Goal: Information Seeking & Learning: Learn about a topic

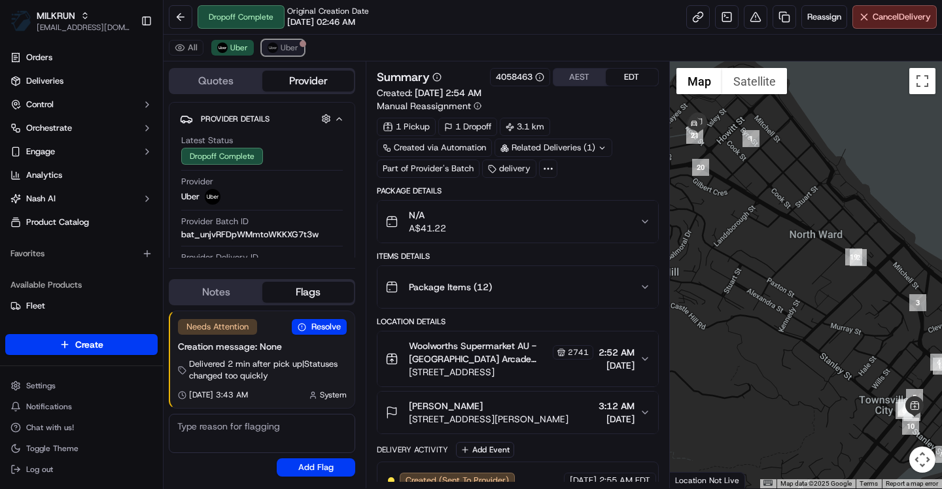
click at [292, 47] on span "Uber" at bounding box center [290, 48] width 18 height 10
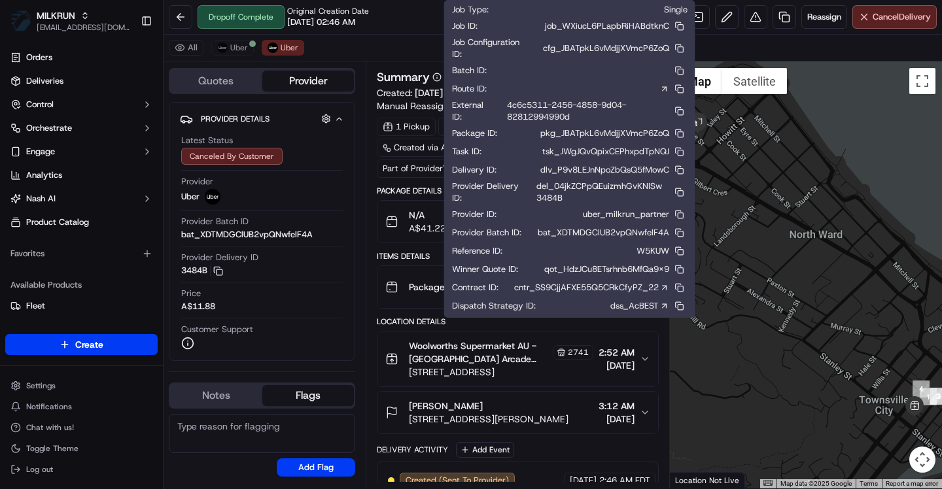
click at [652, 309] on link "dss_AcBEST" at bounding box center [639, 306] width 59 height 12
click at [650, 312] on link "dss_AcBEST" at bounding box center [639, 306] width 59 height 12
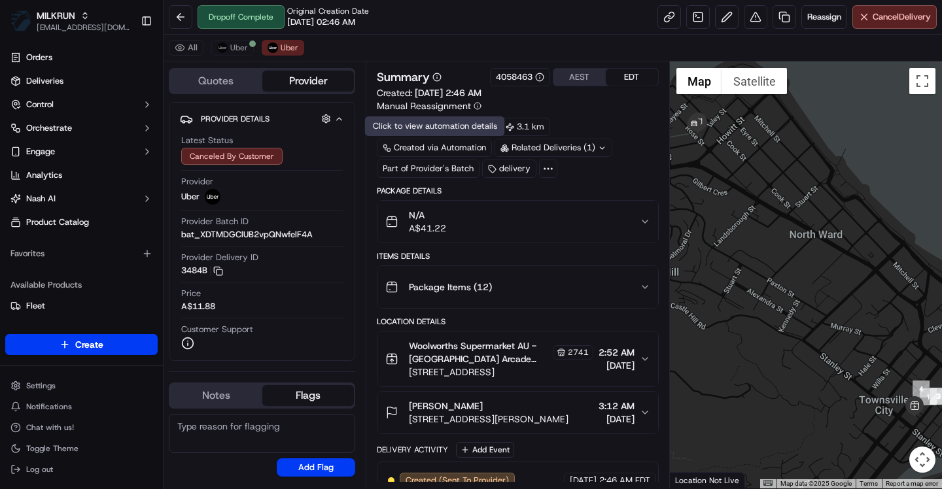
click at [463, 146] on div "Created via Automation" at bounding box center [434, 148] width 115 height 18
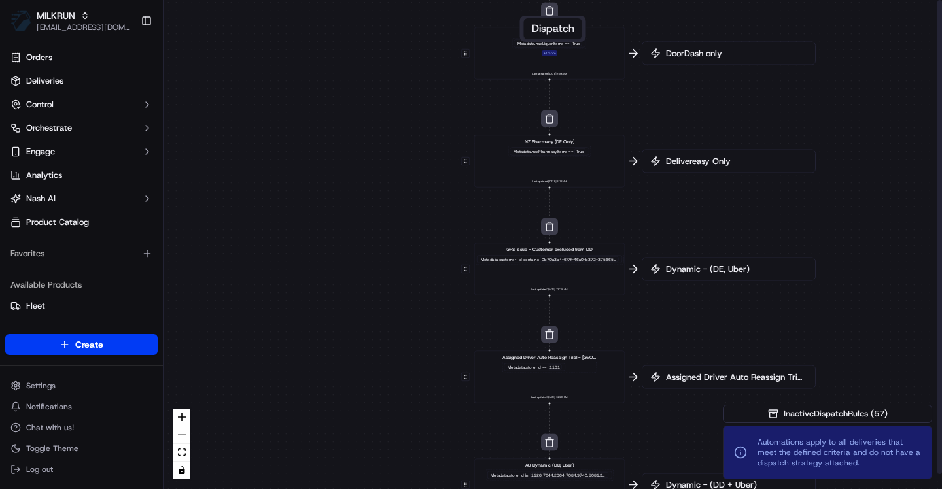
drag, startPoint x: 803, startPoint y: 342, endPoint x: 800, endPoint y: 192, distance: 150.5
click at [800, 192] on div "0 0 0 0 0 0 0 0 0 0 0 0 0 0 0 0 0 Order / Delivery Received DD Jack Testing Acc…" at bounding box center [553, 244] width 779 height 489
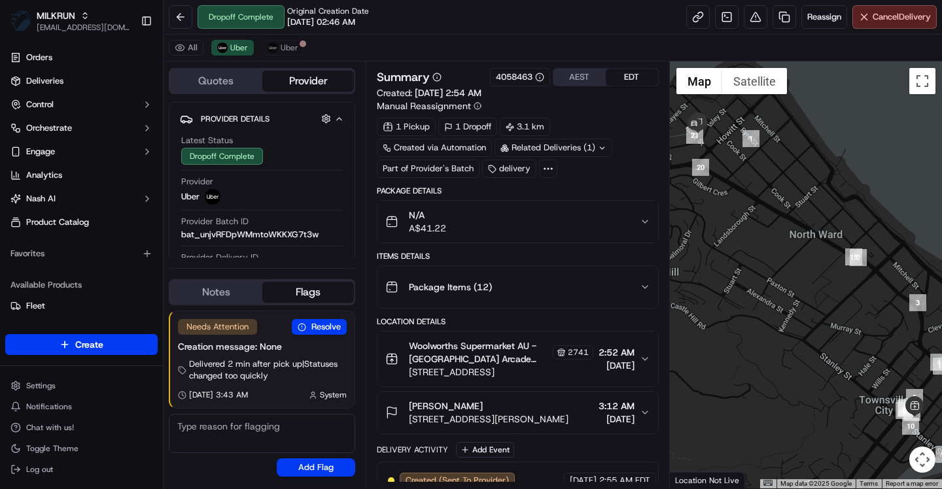
click at [549, 174] on icon at bounding box center [548, 169] width 12 height 12
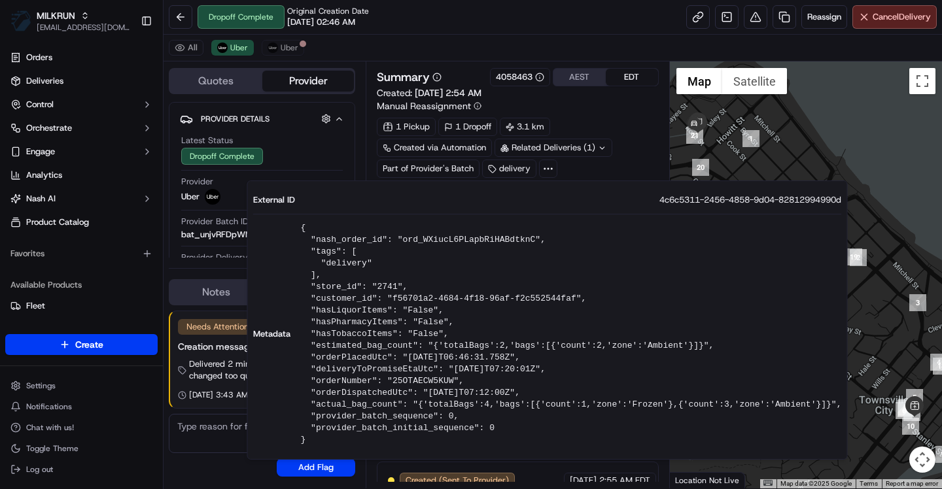
click at [389, 286] on pre "{ "nash_order_id": "ord_WXiucL6PLapbRiHABdtknC", "tags": [ "delivery" ], "store…" at bounding box center [571, 334] width 541 height 224
copy pre "2741"
click at [581, 116] on div "Summary 4058463 AEST EDT Created: 10/09/2025 2:54 AM Manual Reassignment 1 Pick…" at bounding box center [517, 123] width 281 height 110
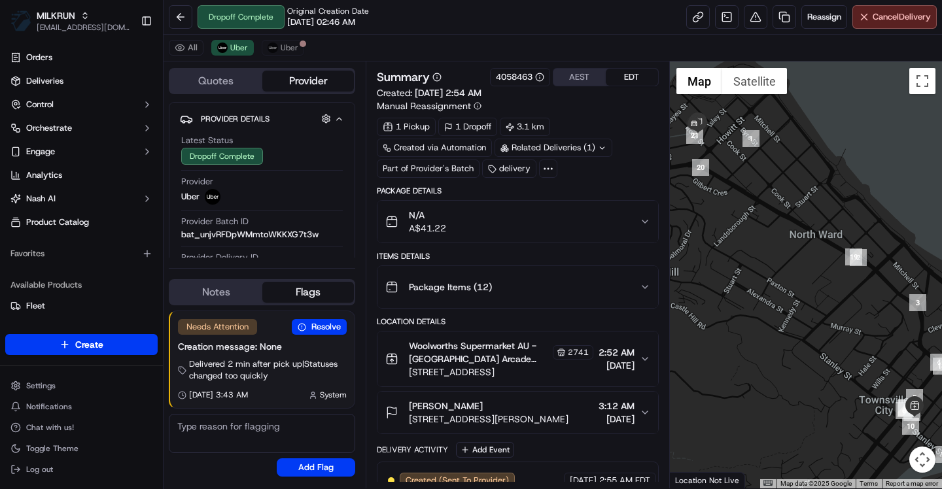
click at [544, 174] on icon at bounding box center [548, 169] width 12 height 12
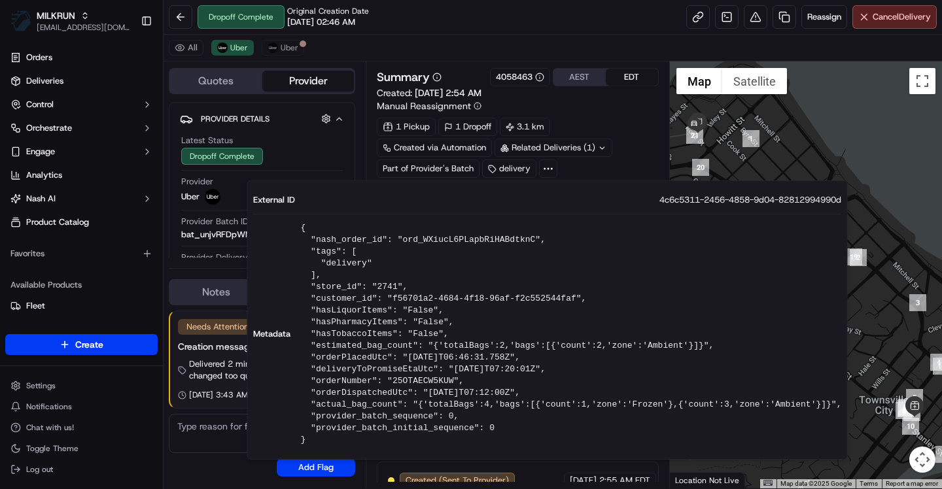
click at [549, 169] on icon at bounding box center [548, 169] width 12 height 12
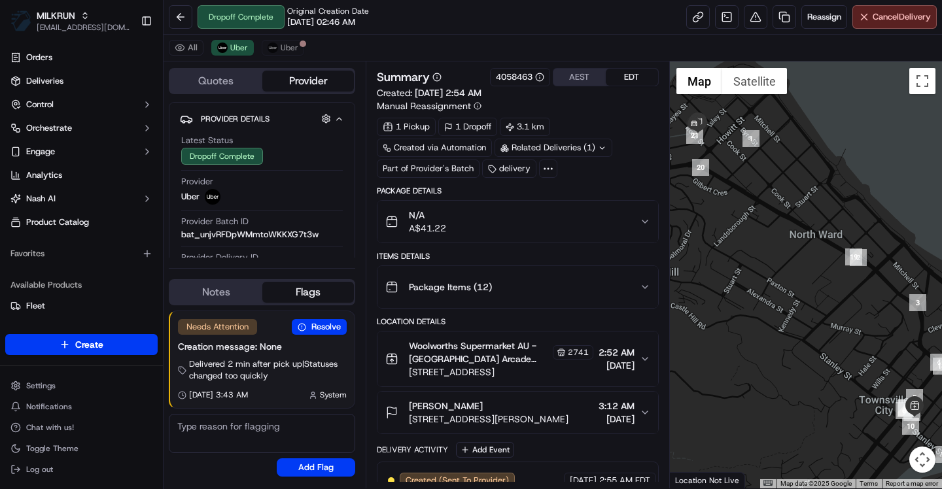
click at [506, 169] on div "delivery" at bounding box center [509, 169] width 54 height 18
click at [606, 148] on div "Related Deliveries (1)" at bounding box center [554, 148] width 118 height 18
click at [429, 150] on div "Created via Automation" at bounding box center [434, 148] width 115 height 18
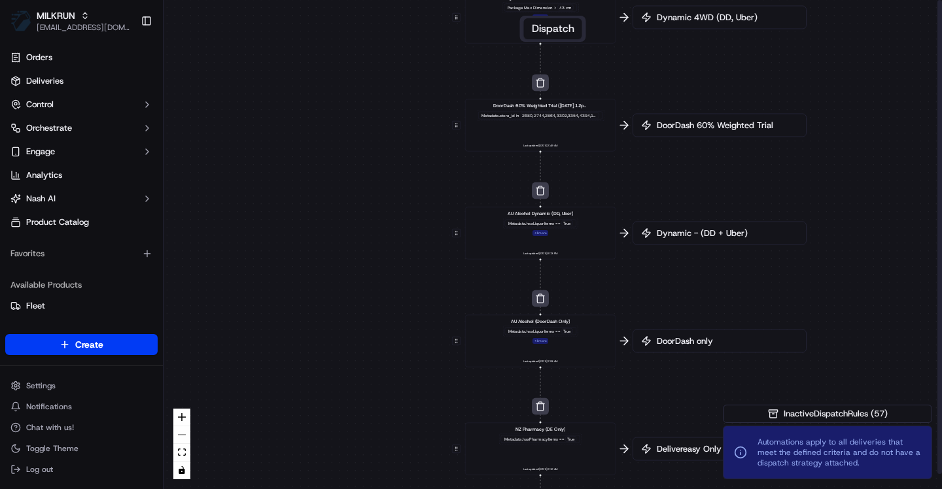
drag, startPoint x: 709, startPoint y: 139, endPoint x: 696, endPoint y: 276, distance: 137.4
click at [696, 276] on div "0 0 0 0 0 0 0 0 0 0 0 0 0 0 0 0 0 Order / Delivery Received DD Jack Testing Acc…" at bounding box center [553, 244] width 779 height 489
click at [563, 235] on div "Metadata .hasLiquorItems == True + 1 more" at bounding box center [539, 226] width 75 height 18
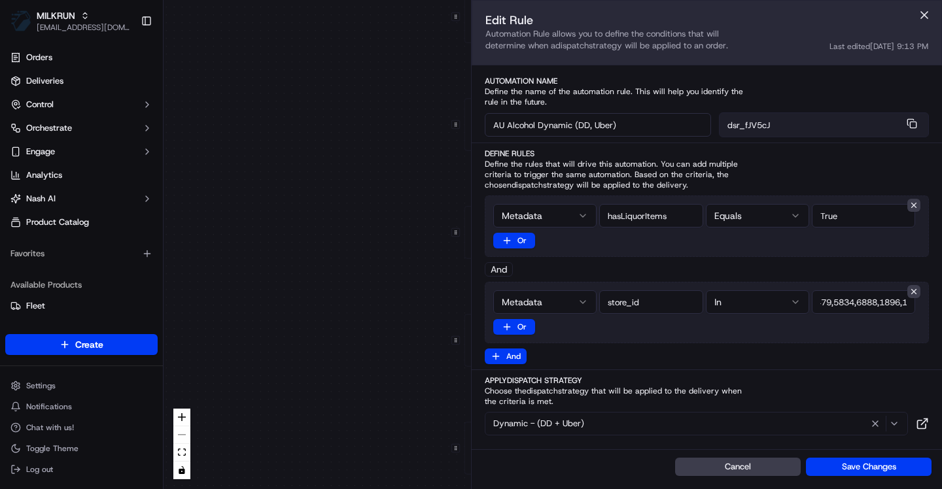
scroll to position [0, 2080]
click at [921, 16] on button at bounding box center [925, 15] width 20 height 20
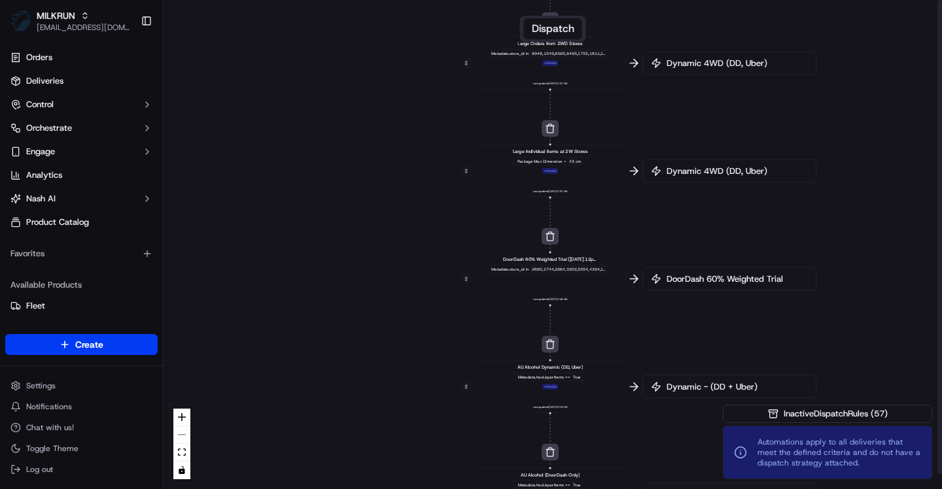
drag, startPoint x: 686, startPoint y: 164, endPoint x: 696, endPoint y: 319, distance: 155.4
click at [696, 319] on div "0 0 0 0 0 0 0 0 0 0 0 0 0 0 0 0 0 Order / Delivery Received DD Jack Testing Acc…" at bounding box center [553, 244] width 779 height 489
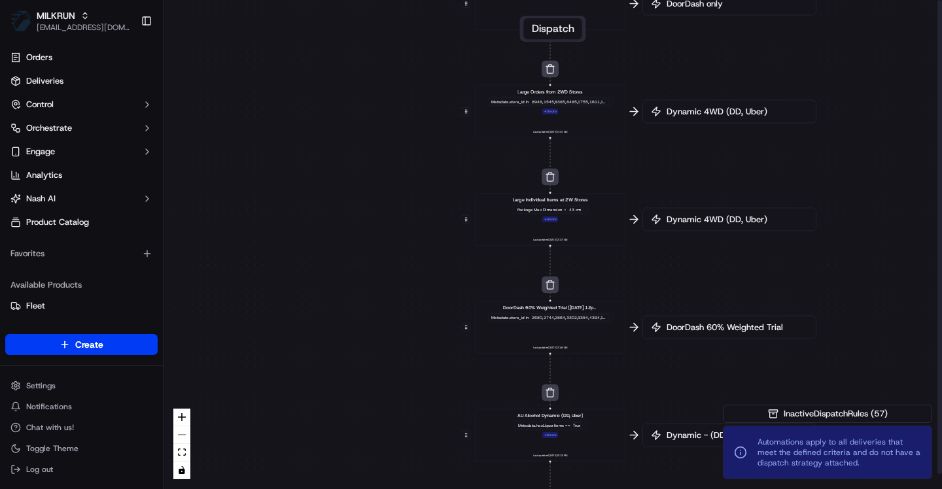
drag, startPoint x: 691, startPoint y: 224, endPoint x: 691, endPoint y: 286, distance: 62.2
click at [691, 286] on div "0 0 0 0 0 0 0 0 0 0 0 0 0 0 0 0 0 Order / Delivery Received DD Jack Testing Acc…" at bounding box center [553, 244] width 779 height 489
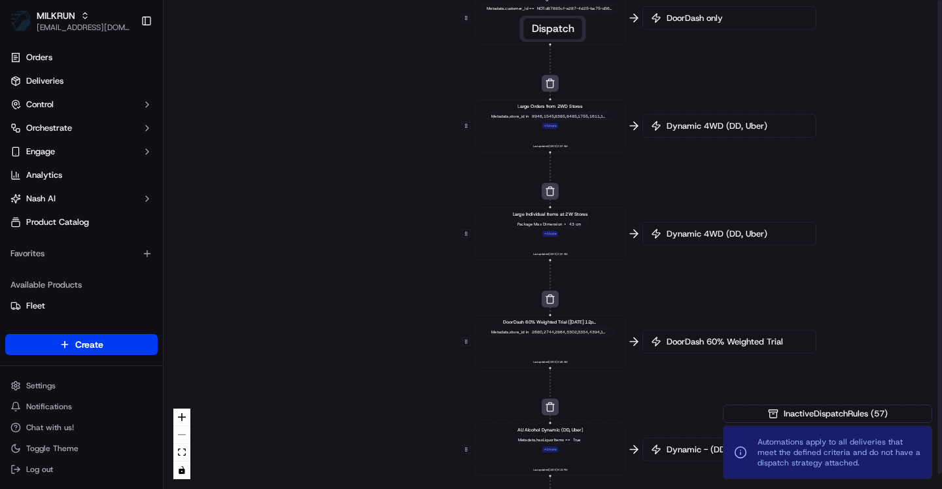
click at [686, 235] on span "Dynamic 4WD (DD, Uber)" at bounding box center [736, 234] width 144 height 12
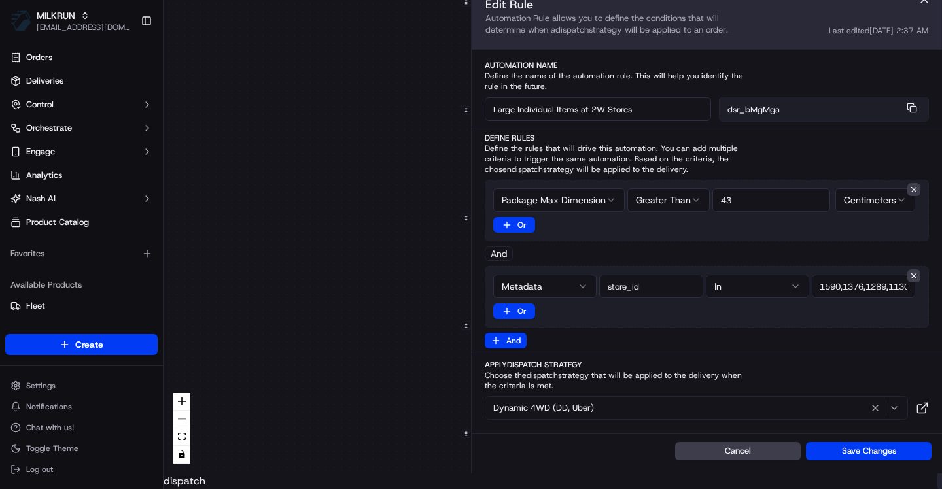
scroll to position [0, 127]
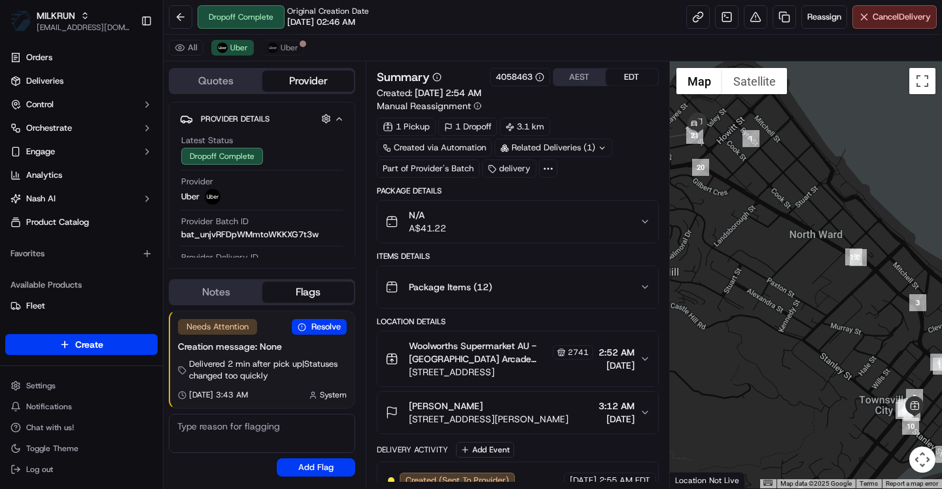
click at [553, 357] on div "2741" at bounding box center [573, 352] width 41 height 14
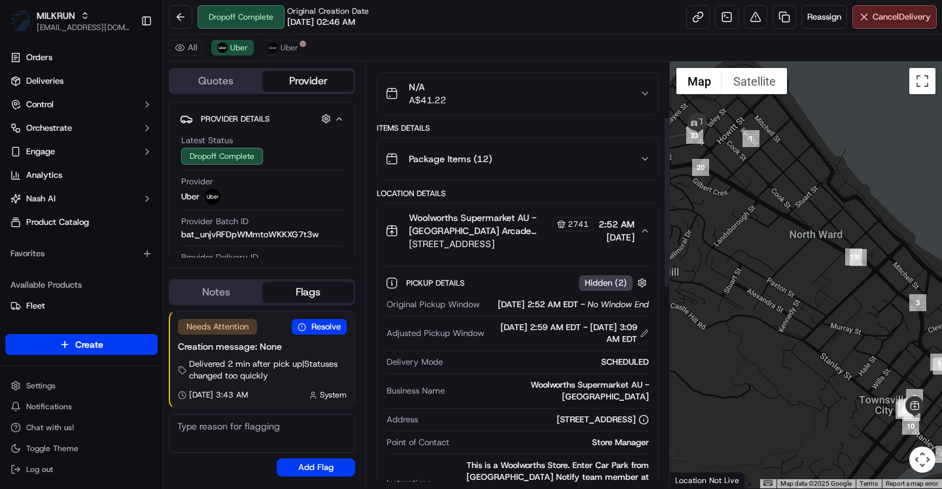
scroll to position [118, 0]
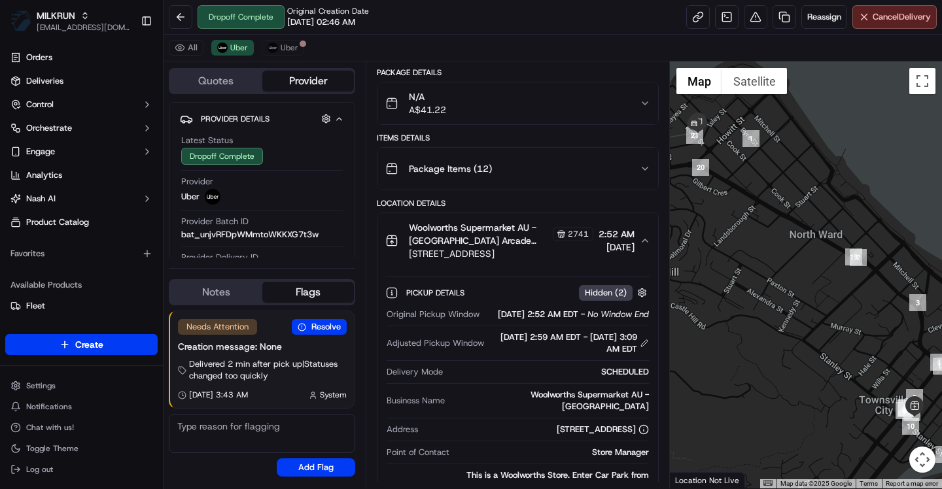
click at [596, 219] on button "Woolworths Supermarket AU - Townsville City Arcade Store Manager 2741 393-399 F…" at bounding box center [517, 240] width 280 height 55
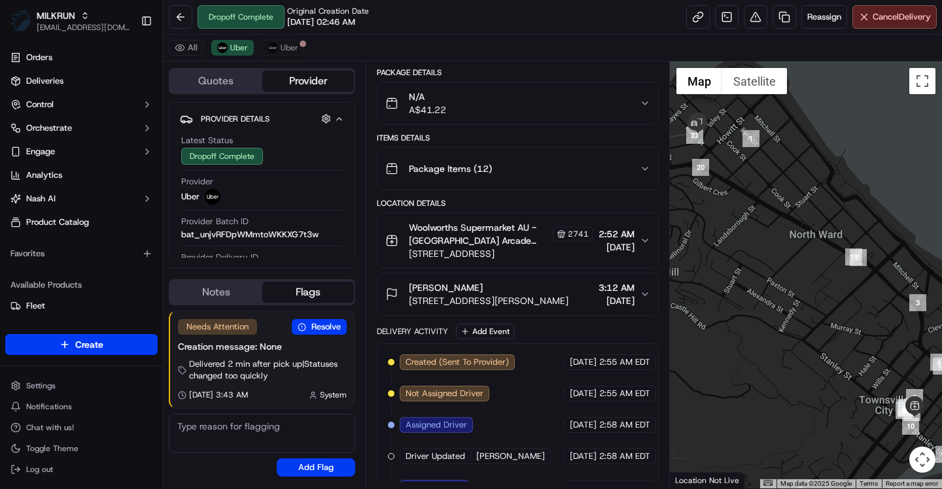
click at [573, 173] on div "Package Items ( 12 )" at bounding box center [512, 169] width 254 height 26
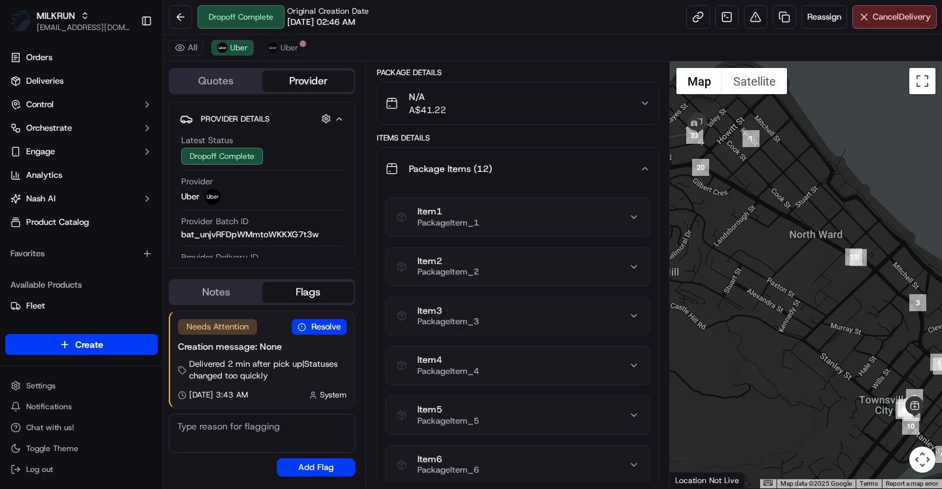
click at [573, 173] on div "Package Items ( 12 )" at bounding box center [512, 169] width 254 height 26
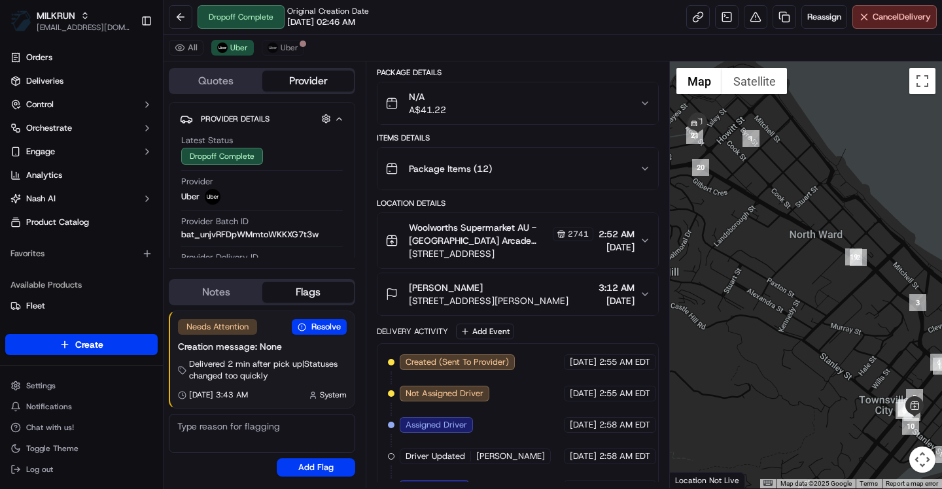
click at [542, 114] on div "N/A A$41.22" at bounding box center [512, 103] width 254 height 26
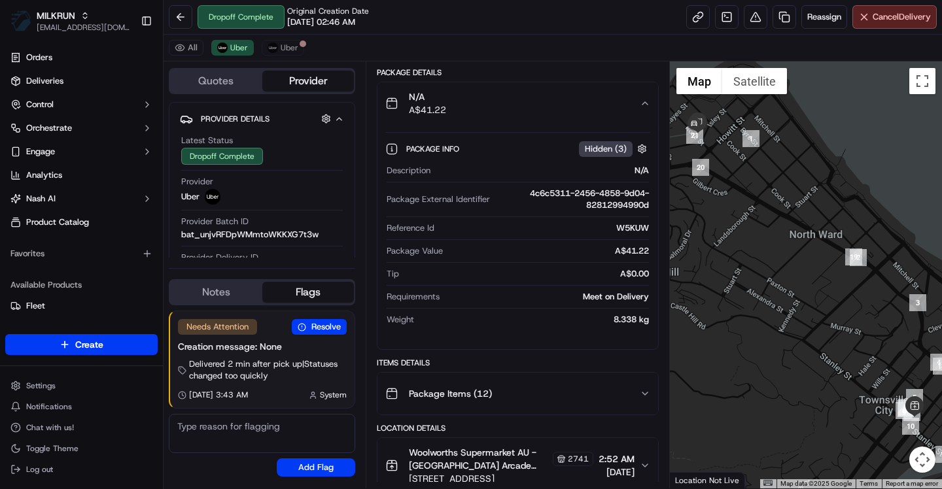
click at [542, 114] on div "N/A A$41.22" at bounding box center [512, 103] width 254 height 26
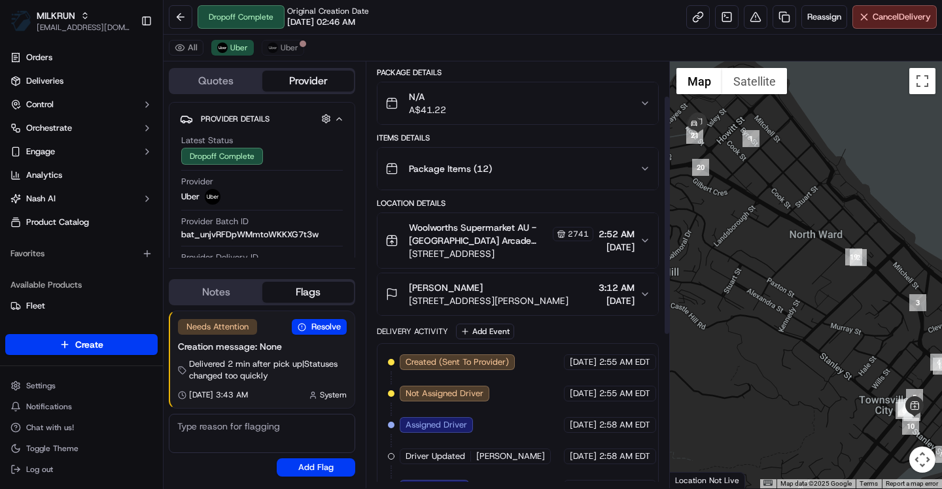
scroll to position [0, 0]
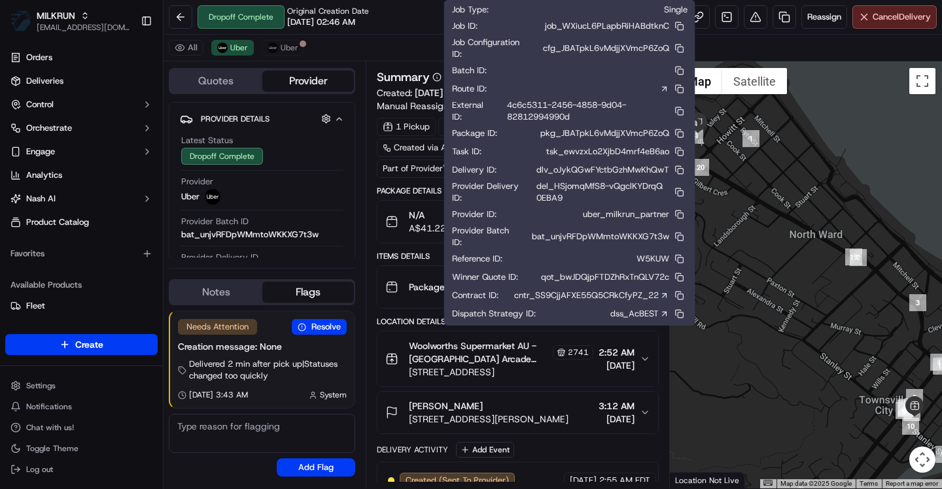
click at [658, 302] on link "cntr_SS9CjjAFXE55Q5CRkCfyPZ_22" at bounding box center [591, 296] width 155 height 12
click at [623, 299] on link "cntr_SS9CjjAFXE55Q5CRkCfyPZ_22" at bounding box center [591, 296] width 155 height 12
click at [437, 76] on icon at bounding box center [436, 77] width 9 height 9
click at [655, 322] on div "dss_AcBEST" at bounding box center [648, 314] width 77 height 16
click at [667, 319] on icon at bounding box center [664, 313] width 9 height 9
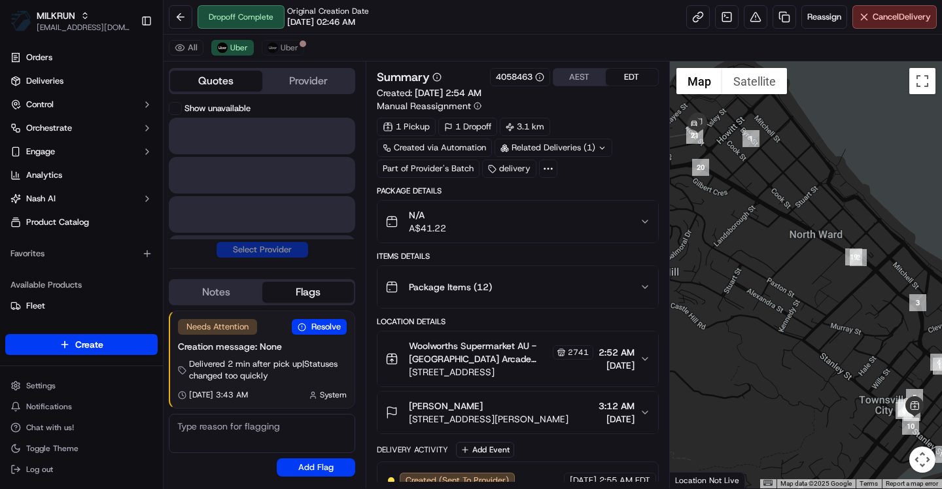
click at [207, 85] on button "Quotes" at bounding box center [216, 81] width 92 height 21
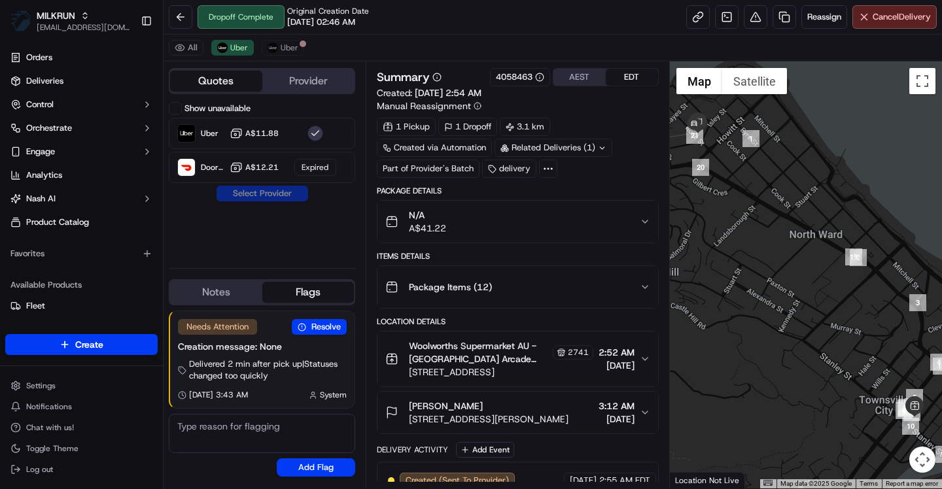
click at [601, 147] on icon at bounding box center [602, 148] width 9 height 9
click at [519, 50] on div "All Uber Uber" at bounding box center [553, 48] width 779 height 27
click at [726, 22] on link at bounding box center [727, 17] width 24 height 24
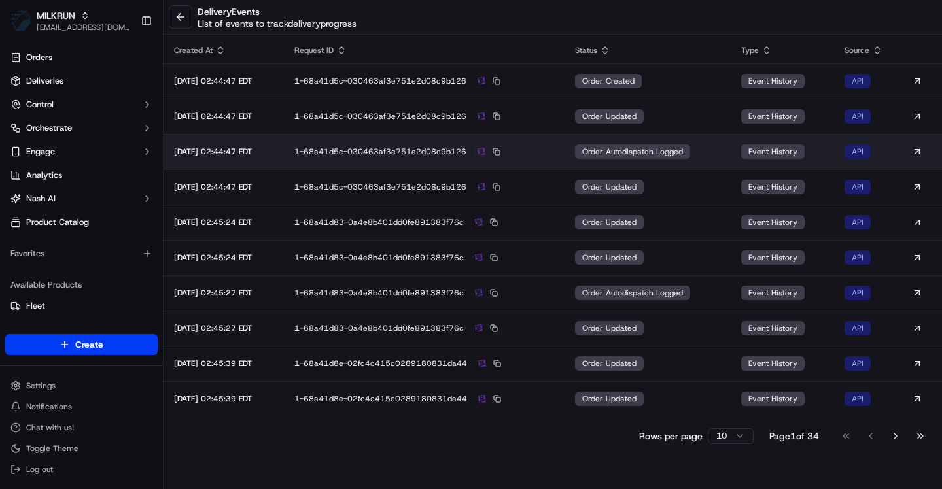
click at [548, 149] on div "1-68a41d5c-030463af3e751e2d08c9b126" at bounding box center [424, 152] width 260 height 12
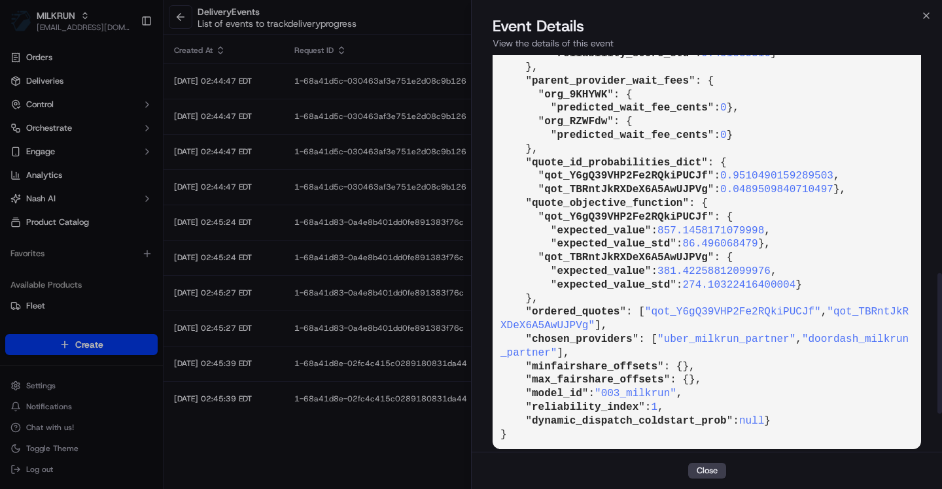
scroll to position [726, 0]
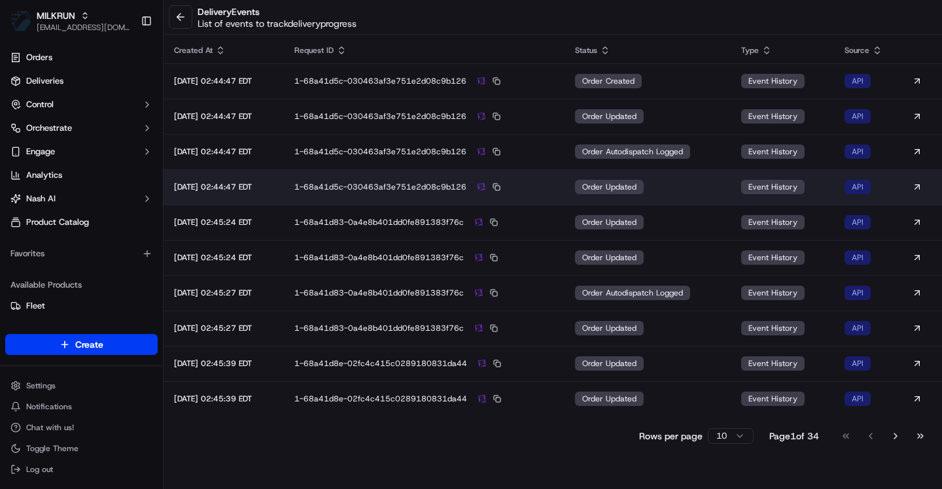
click at [565, 185] on td "1-68a41d5c-030463af3e751e2d08c9b126" at bounding box center [424, 186] width 281 height 35
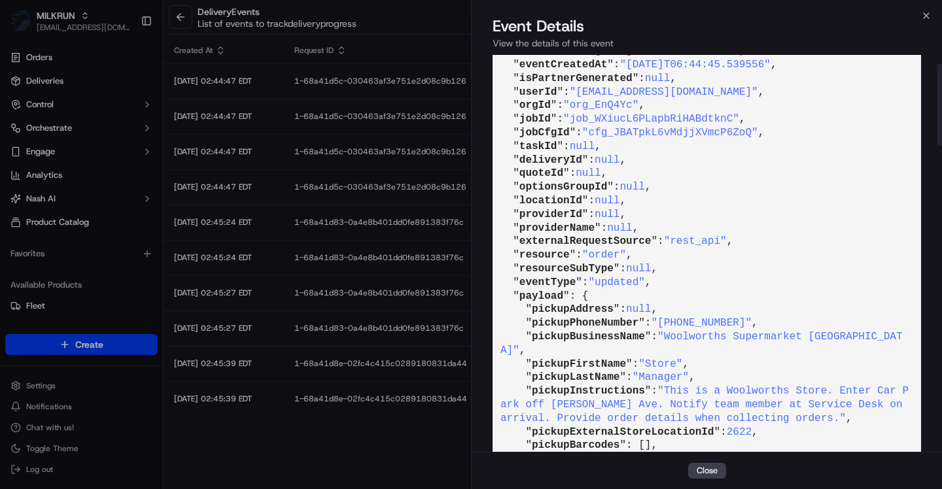
scroll to position [23, 0]
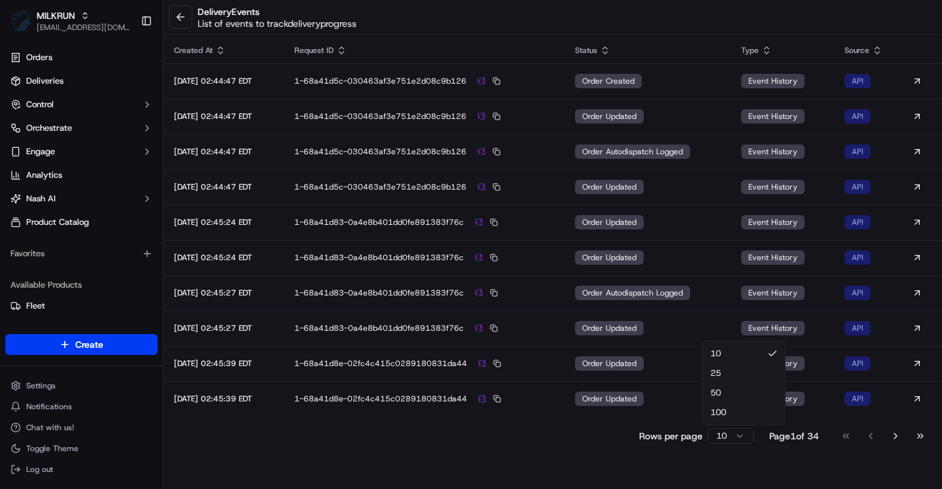
click at [739, 439] on html "MILKRUN asif@usenash.com Toggle Sidebar Orders Deliveries Control Orchestrate E…" at bounding box center [471, 244] width 942 height 489
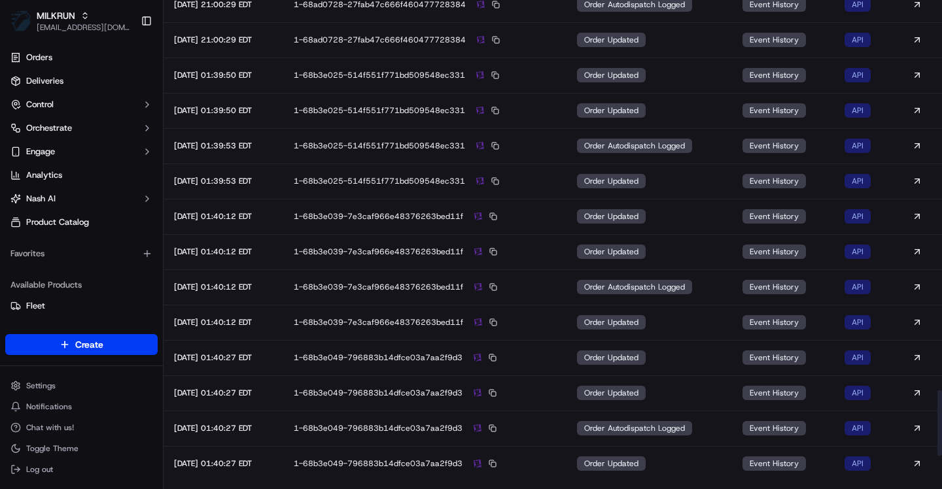
scroll to position [3136, 0]
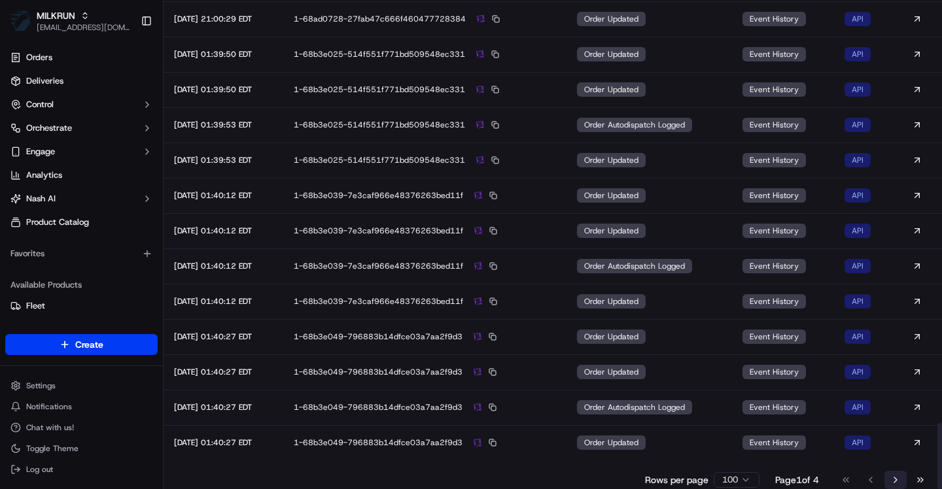
click at [896, 481] on button "Go to next page" at bounding box center [896, 480] width 22 height 18
click at [892, 480] on button "Go to next page" at bounding box center [896, 480] width 22 height 18
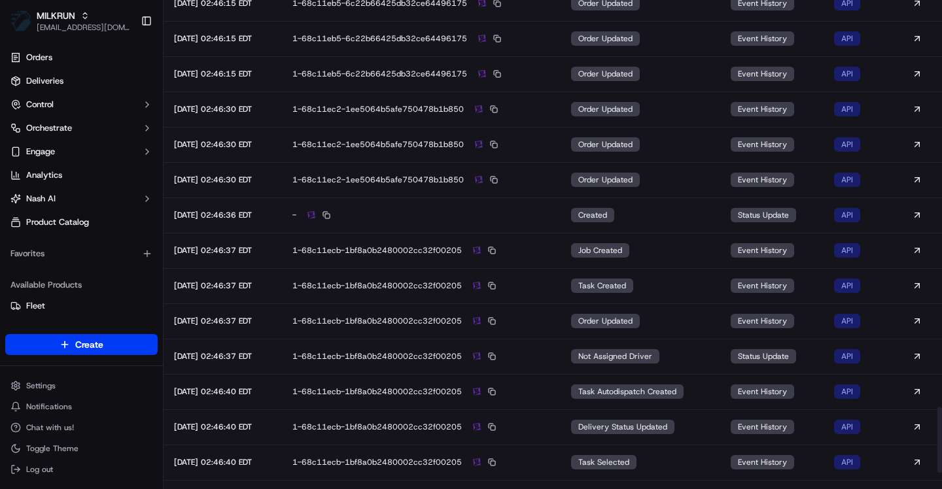
scroll to position [3016, 0]
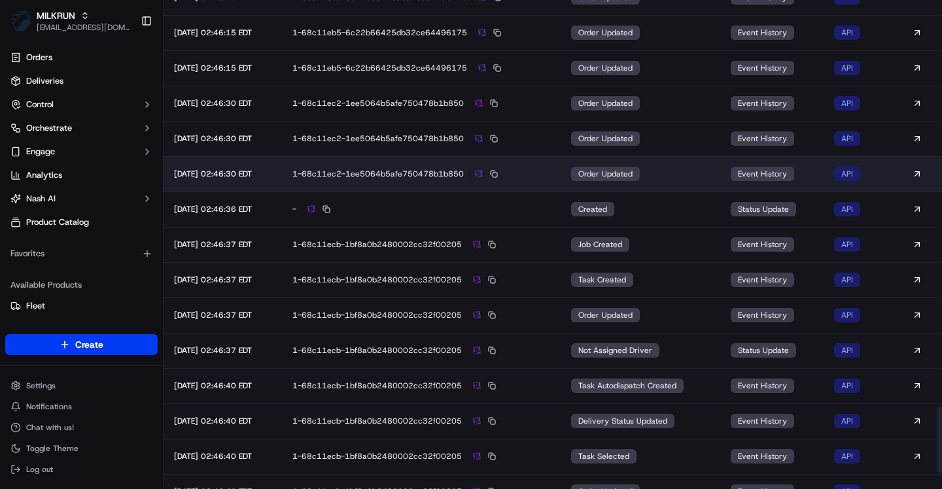
click at [536, 172] on div "1-68c11ec2-1ee5064b5afe750478b1b850" at bounding box center [421, 174] width 258 height 12
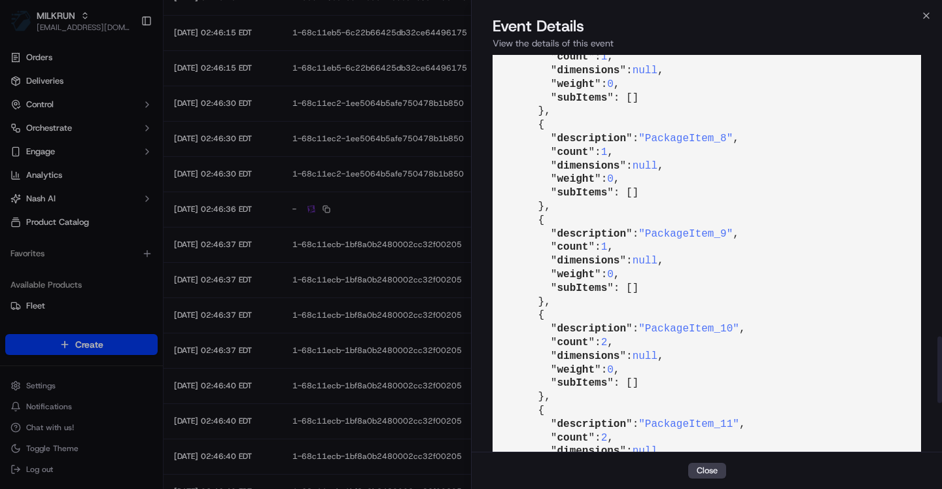
scroll to position [1964, 0]
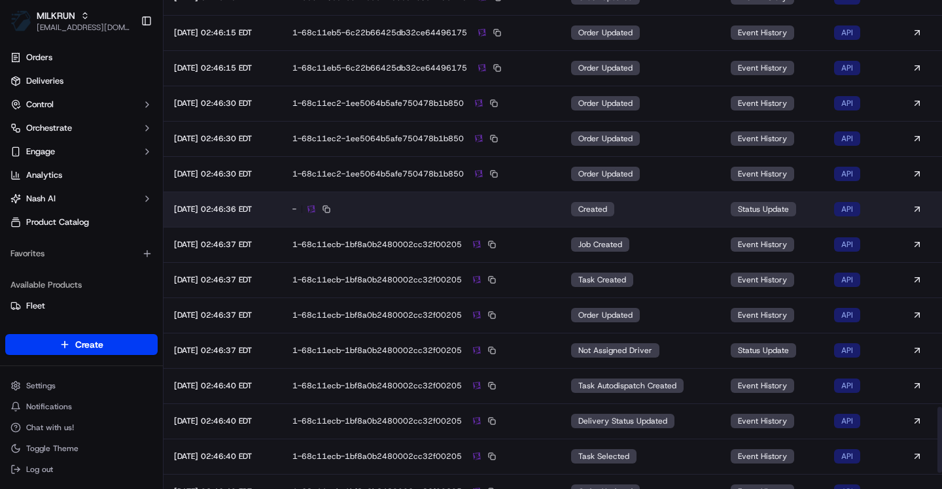
click at [521, 207] on div "-" at bounding box center [421, 209] width 258 height 12
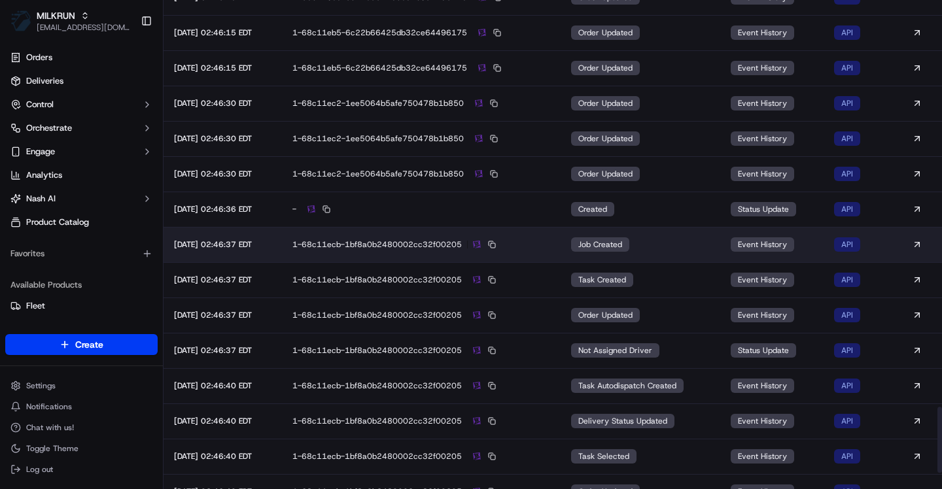
click at [546, 239] on div "1-68c11ecb-1bf8a0b2480002cc32f00205" at bounding box center [421, 245] width 258 height 12
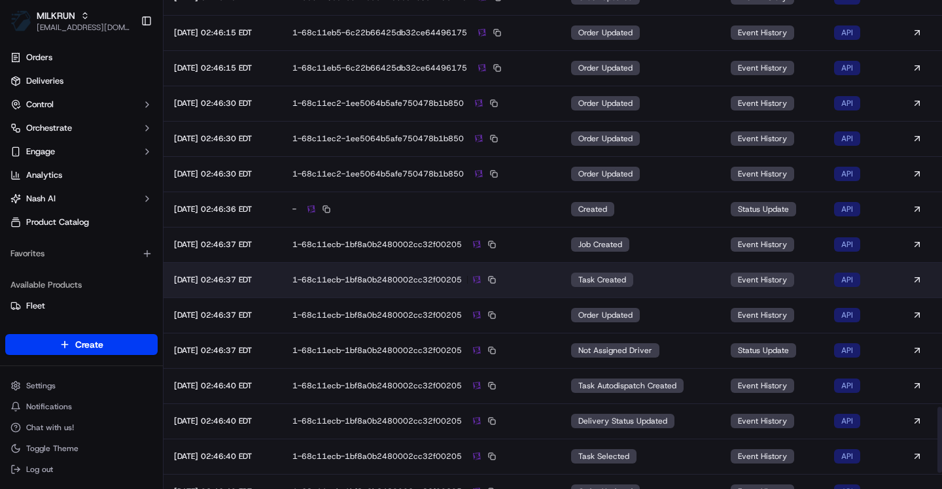
click at [547, 278] on div "1-68c11ecb-1bf8a0b2480002cc32f00205" at bounding box center [421, 280] width 258 height 12
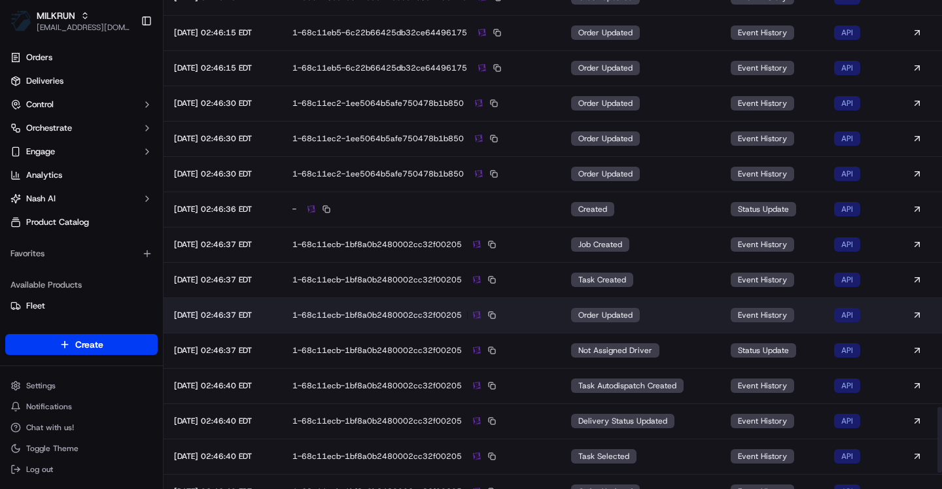
click at [546, 310] on div "1-68c11ecb-1bf8a0b2480002cc32f00205" at bounding box center [421, 315] width 258 height 12
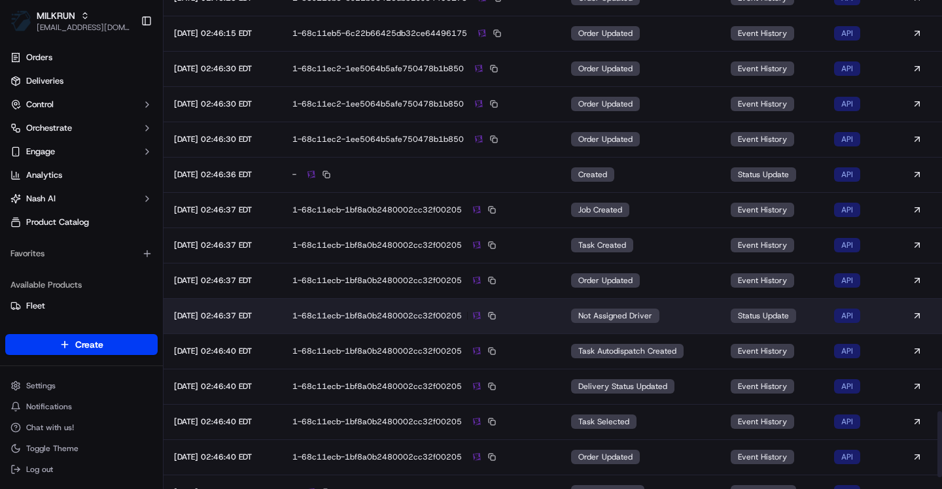
scroll to position [3067, 0]
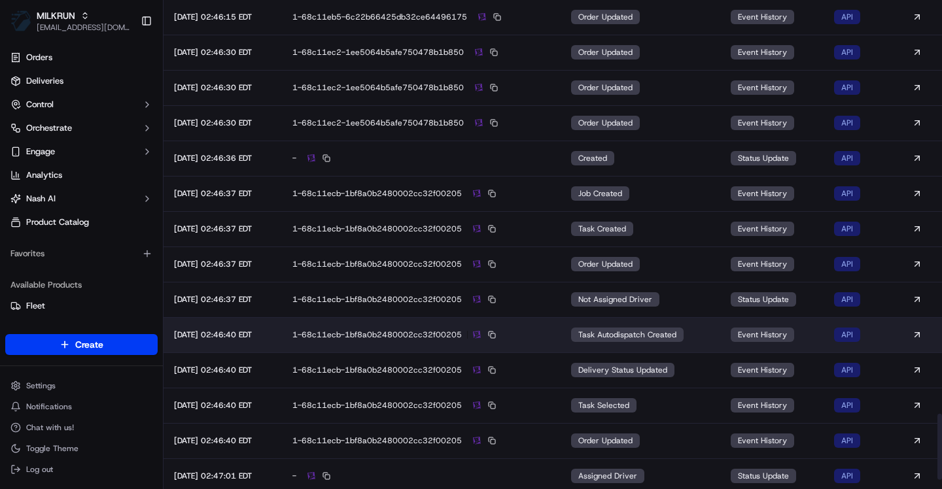
click at [546, 330] on div "1-68c11ecb-1bf8a0b2480002cc32f00205" at bounding box center [421, 335] width 258 height 12
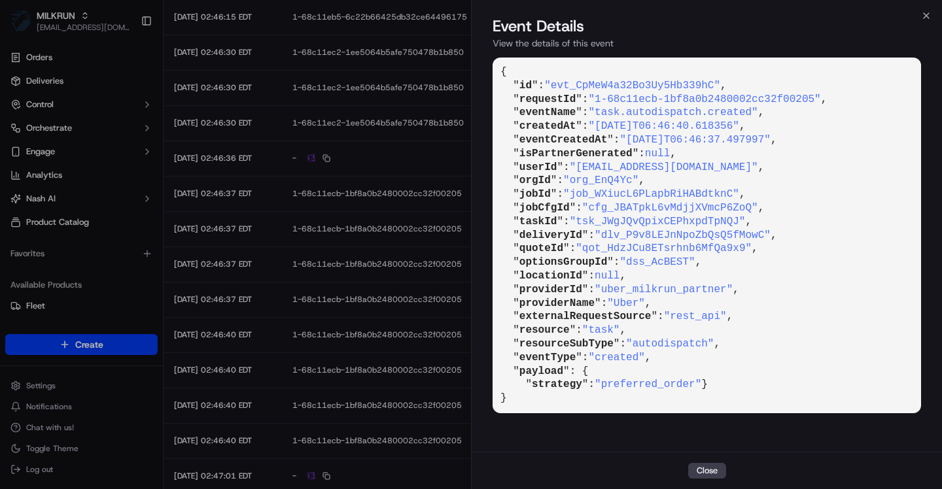
click at [483, 234] on div "{ " id ": "evt_CpMeW4a32Bo3Uy5Hb339hC" , " requestId ": "1-68c11ecb-1bf8a0b2480…" at bounding box center [707, 253] width 470 height 397
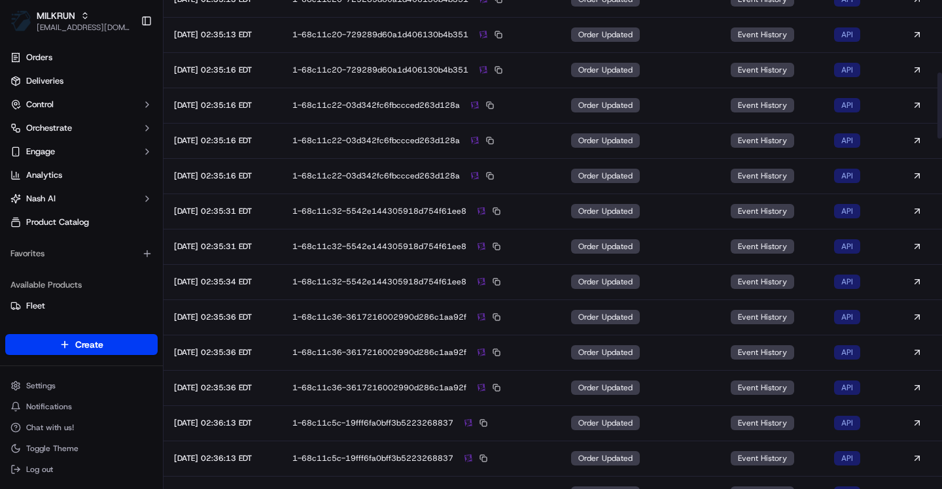
scroll to position [87, 0]
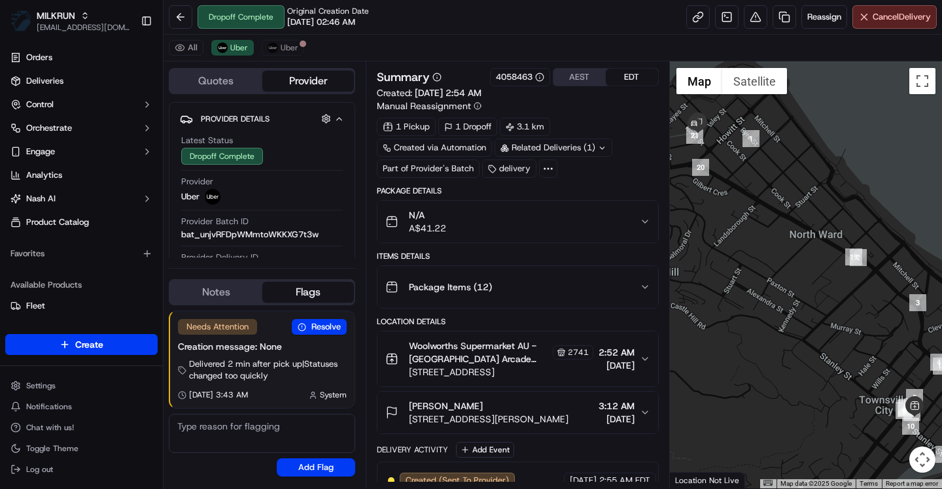
click at [603, 145] on icon at bounding box center [602, 148] width 9 height 9
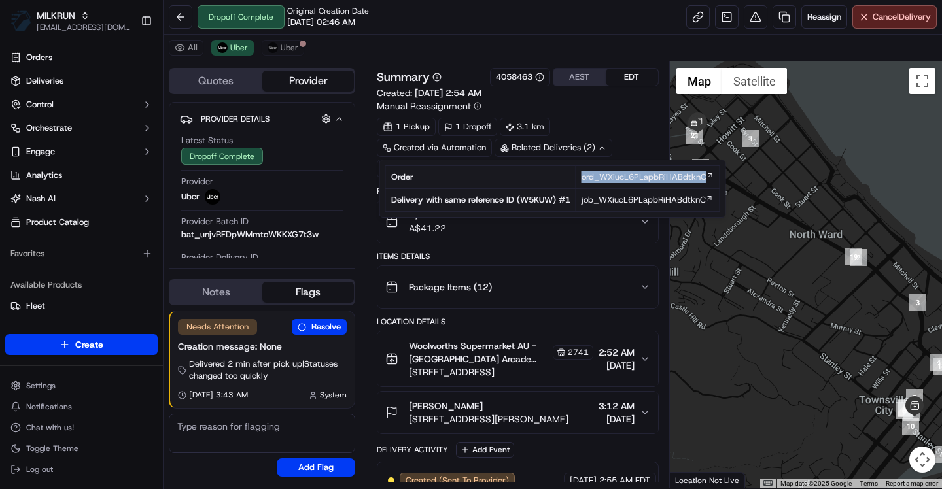
drag, startPoint x: 574, startPoint y: 178, endPoint x: 707, endPoint y: 183, distance: 132.9
click at [707, 183] on tr "Order ord_WXiucL6PLapbRiHABdtknC" at bounding box center [552, 177] width 334 height 23
copy tr "ord_WXiucL6PLapbRiHABdtknC"
click at [630, 180] on span "ord_WXiucL6PLapbRiHABdtknC" at bounding box center [644, 177] width 125 height 12
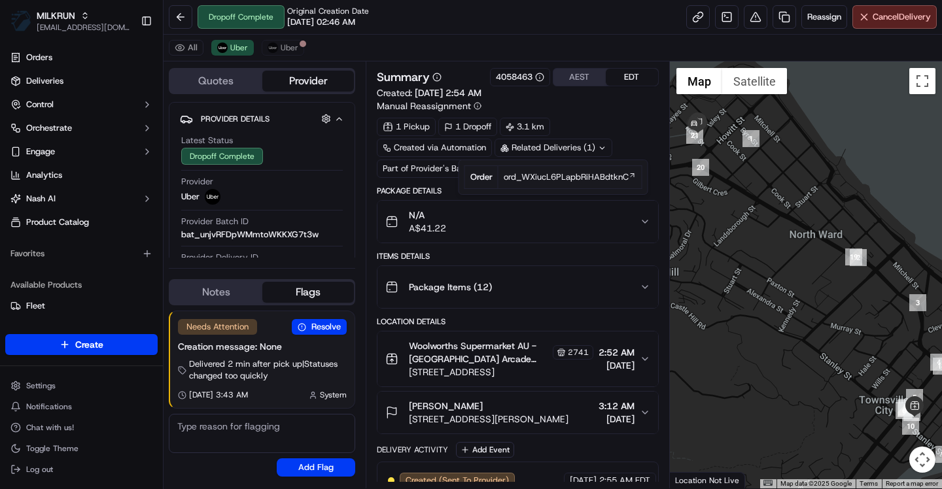
click at [547, 258] on div "Items Details" at bounding box center [517, 256] width 281 height 10
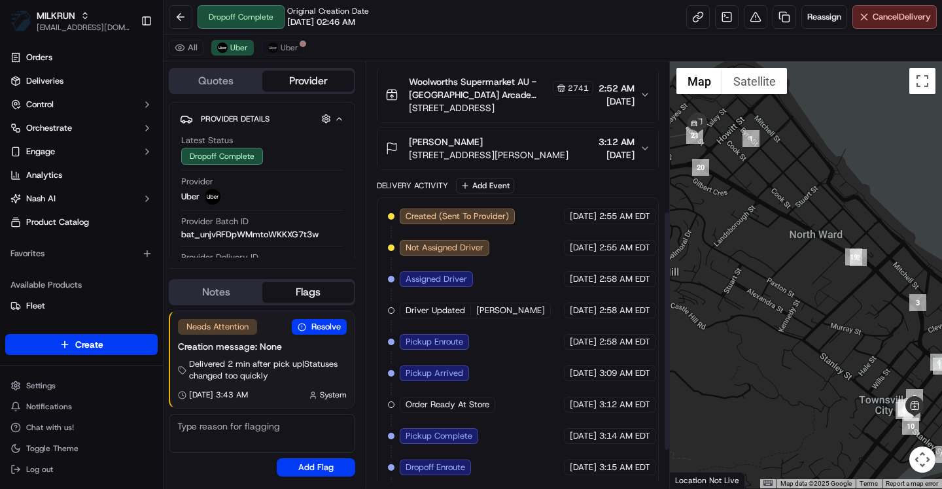
scroll to position [269, 0]
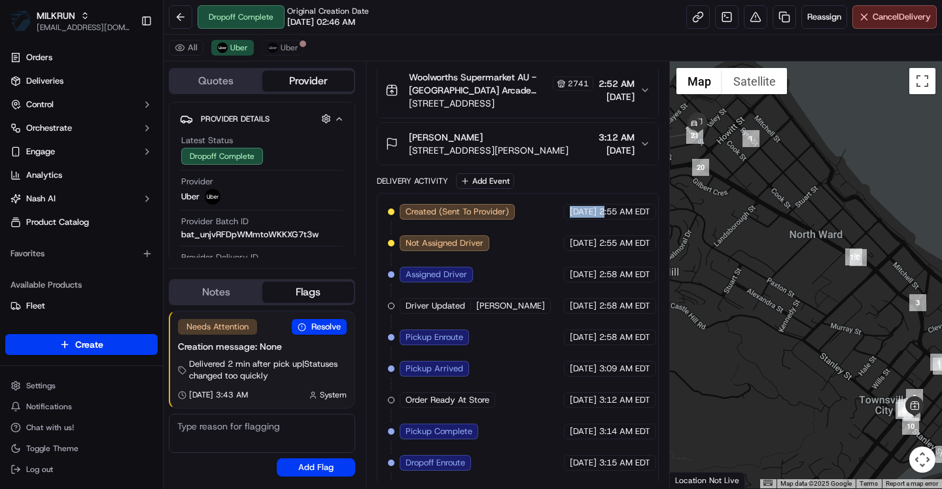
drag, startPoint x: 535, startPoint y: 214, endPoint x: 593, endPoint y: 214, distance: 58.2
click at [593, 214] on div "10/09/2025 2:55 AM EDT" at bounding box center [610, 212] width 92 height 16
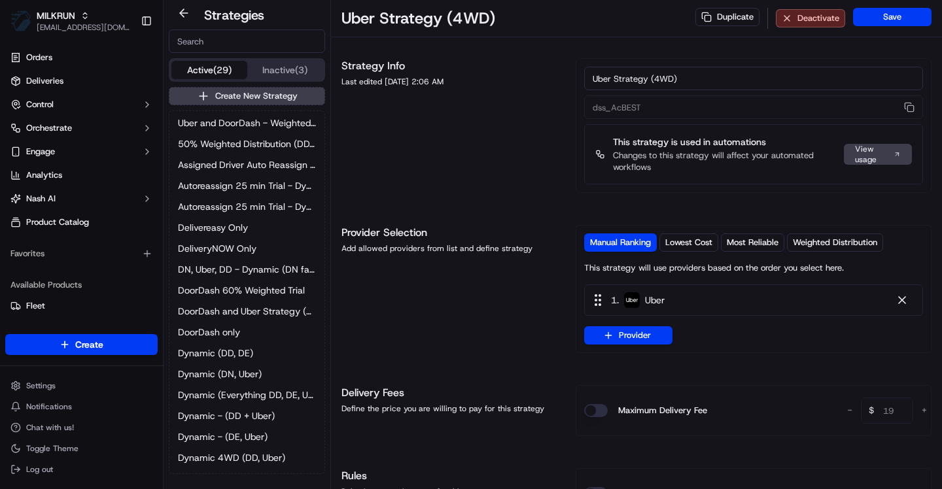
click at [213, 39] on input at bounding box center [247, 41] width 156 height 24
paste input "dss_AcBEST"
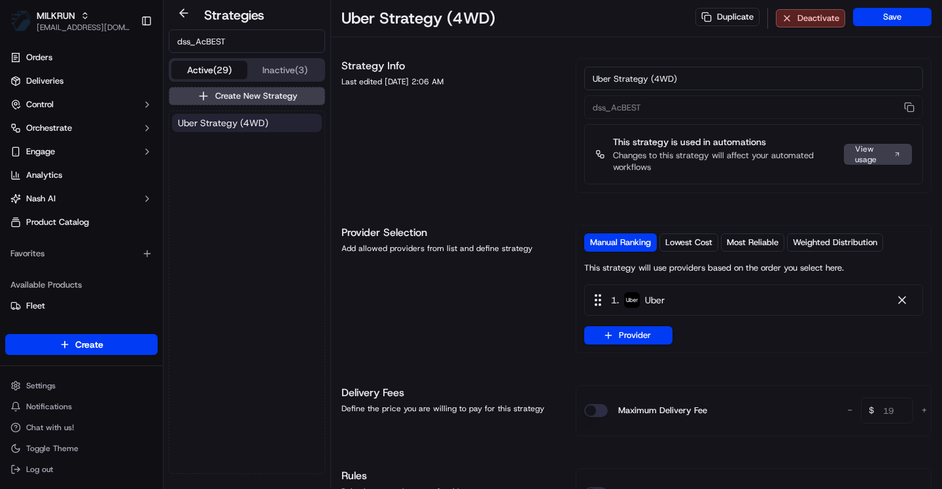
type input "dss_AcBEST"
click at [267, 126] on span "Uber Strategy (4WD)" at bounding box center [223, 122] width 90 height 13
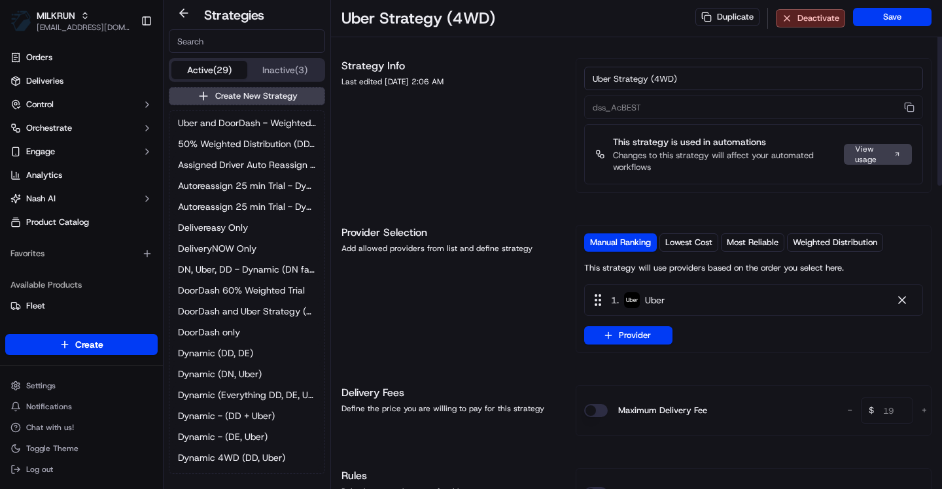
drag, startPoint x: 699, startPoint y: 83, endPoint x: 569, endPoint y: 83, distance: 130.2
click at [569, 83] on div "Strategy Info Last edited Nov 03, 2023 2:06 AM Uber Strategy (4WD) dss_AcBEST T…" at bounding box center [637, 125] width 590 height 135
click at [913, 107] on button "button" at bounding box center [909, 107] width 17 height 16
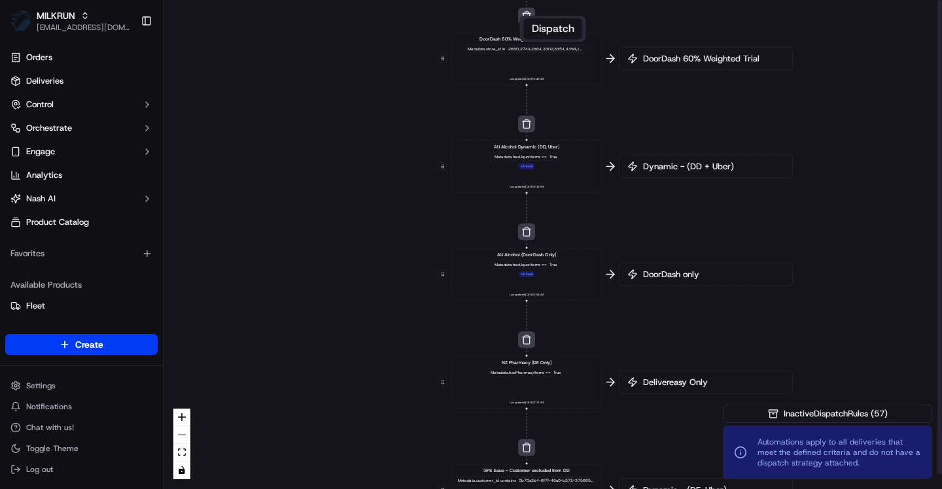
drag, startPoint x: 650, startPoint y: 343, endPoint x: 623, endPoint y: 414, distance: 75.3
click at [623, 414] on div "0 0 0 0 0 0 0 0 0 0 0 0 0 0 0 0 0 Order / Delivery Received DD Jack Testing Acc…" at bounding box center [553, 244] width 779 height 489
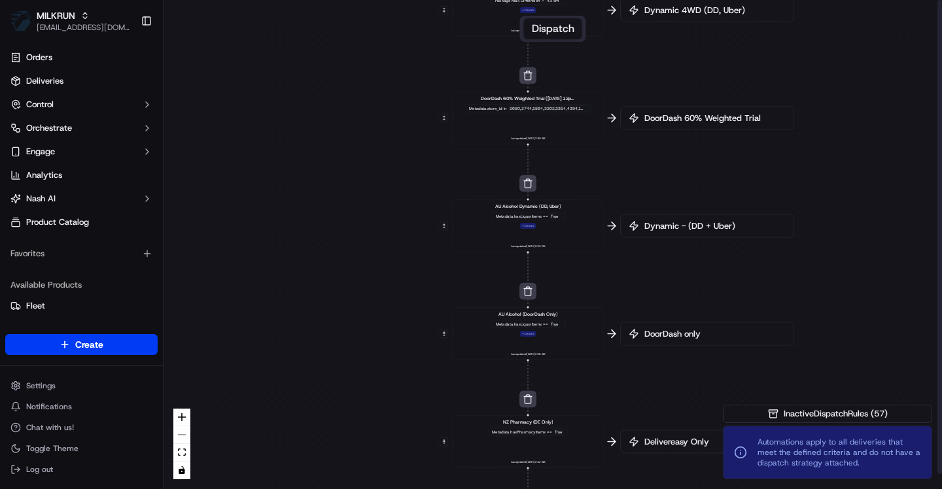
drag, startPoint x: 635, startPoint y: 211, endPoint x: 636, endPoint y: 270, distance: 59.5
click at [636, 270] on div "0 0 0 0 0 0 0 0 0 0 0 0 0 0 0 0 0 Order / Delivery Received DD Jack Testing Acc…" at bounding box center [553, 244] width 779 height 489
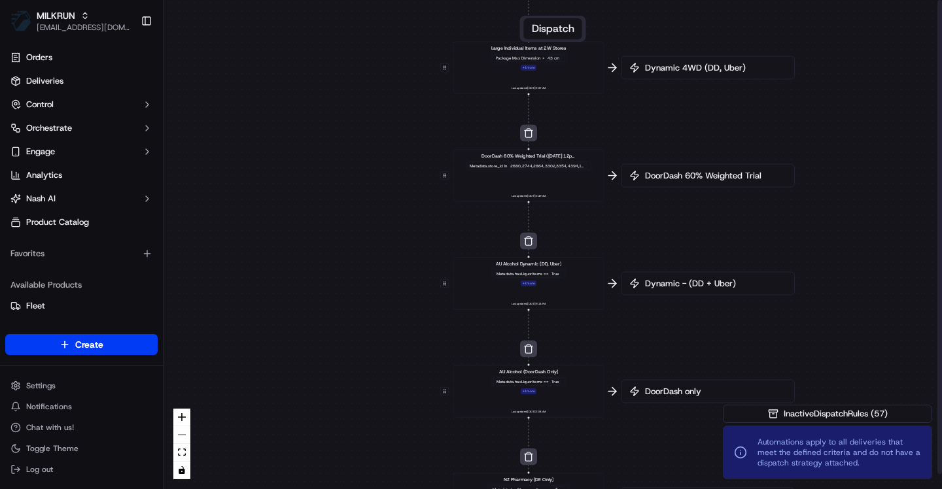
drag, startPoint x: 649, startPoint y: 292, endPoint x: 644, endPoint y: 377, distance: 85.8
click at [645, 377] on div "0 0 0 0 0 0 0 0 0 0 0 0 0 0 0 0 0 Order / Delivery Received DD Jack Testing Acc…" at bounding box center [553, 244] width 779 height 489
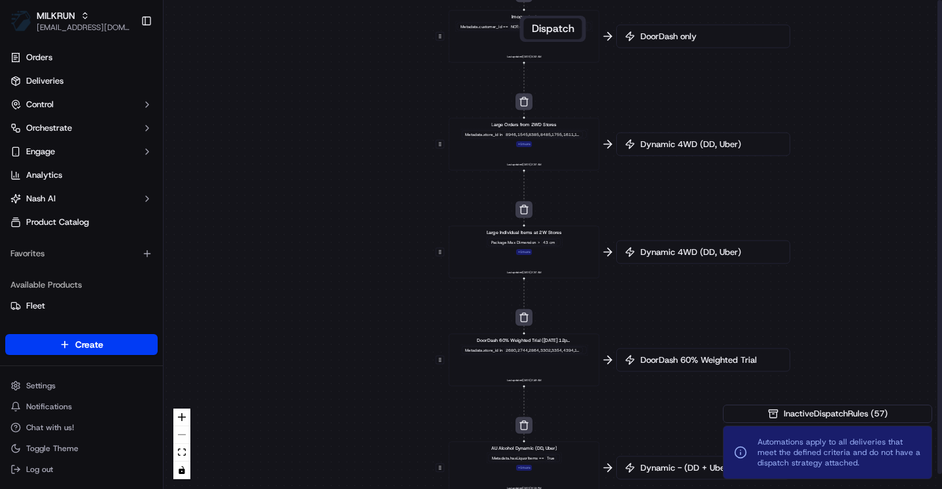
drag, startPoint x: 642, startPoint y: 155, endPoint x: 642, endPoint y: 311, distance: 156.4
click at [642, 311] on div "0 0 0 0 0 0 0 0 0 0 0 0 0 0 0 0 0 Order / Delivery Received DD Jack Testing Acc…" at bounding box center [553, 244] width 779 height 489
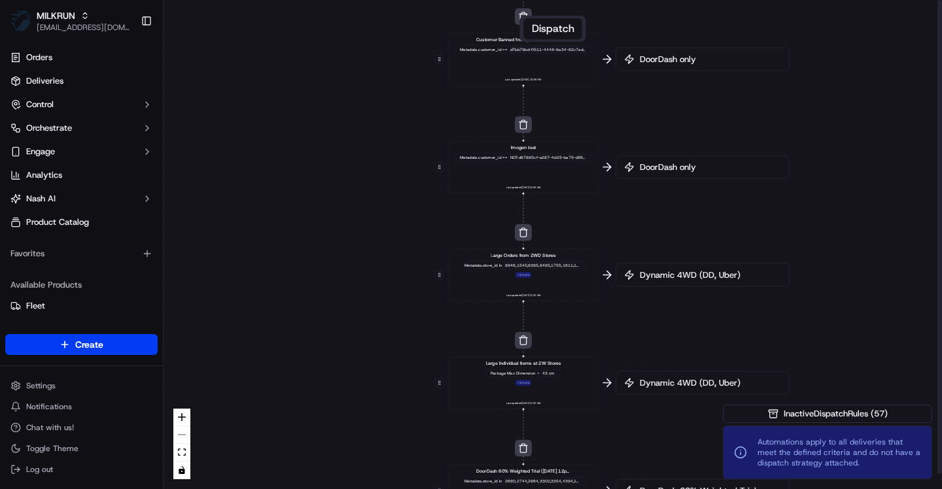
drag, startPoint x: 720, startPoint y: 188, endPoint x: 721, endPoint y: 330, distance: 142.6
click at [721, 330] on div "0 0 0 0 0 0 0 0 0 0 0 0 0 0 0 0 0 Order / Delivery Received DD Jack Testing Acc…" at bounding box center [553, 244] width 779 height 489
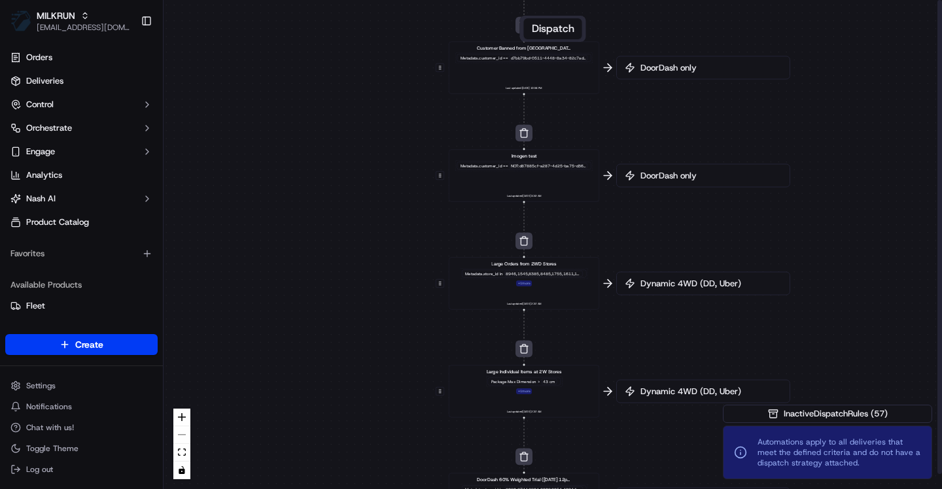
drag, startPoint x: 696, startPoint y: 137, endPoint x: 695, endPoint y: 128, distance: 9.9
click at [695, 129] on div "0 0 0 0 0 0 0 0 0 0 0 0 0 0 0 0 0 Order / Delivery Received DD Jack Testing Acc…" at bounding box center [553, 244] width 779 height 489
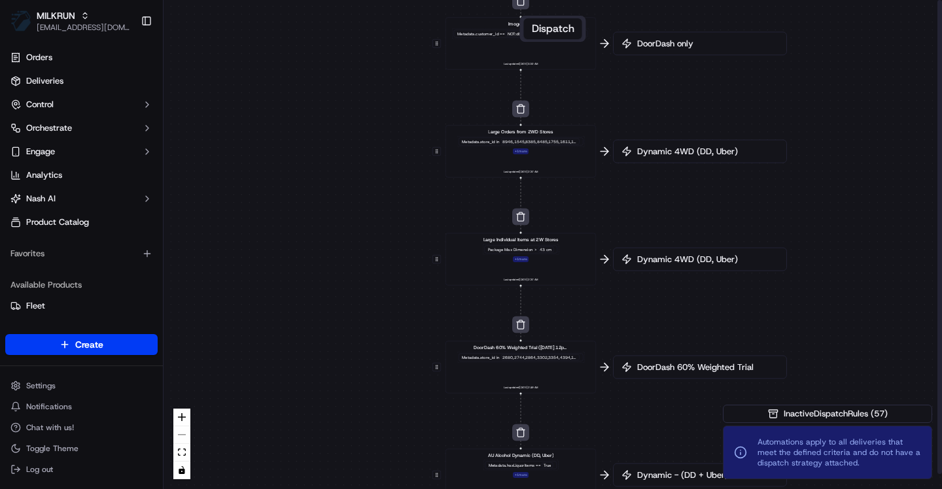
drag, startPoint x: 673, startPoint y: 241, endPoint x: 670, endPoint y: 108, distance: 132.8
click at [670, 109] on div "0 0 0 0 0 0 0 0 0 0 0 0 0 0 0 0 0 Order / Delivery Received DD Jack Testing Acc…" at bounding box center [553, 244] width 779 height 489
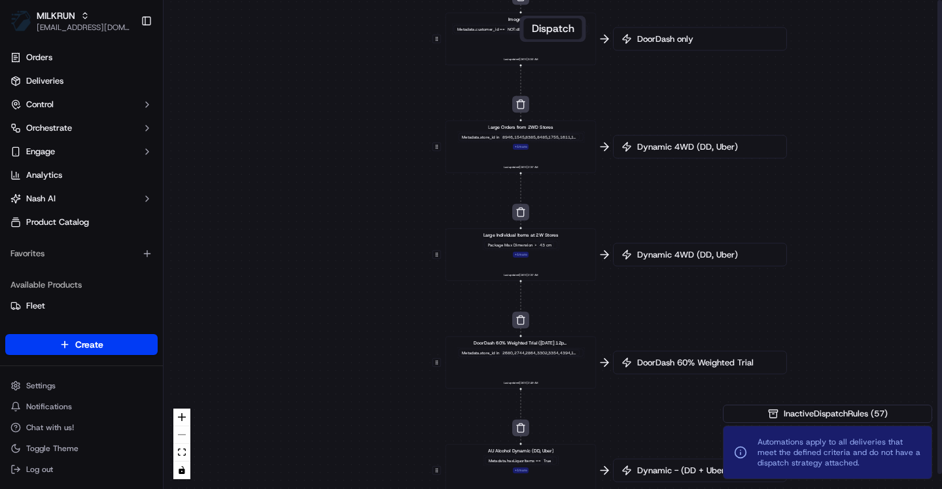
click at [671, 148] on span "Dynamic 4WD (DD, Uber)" at bounding box center [707, 147] width 144 height 12
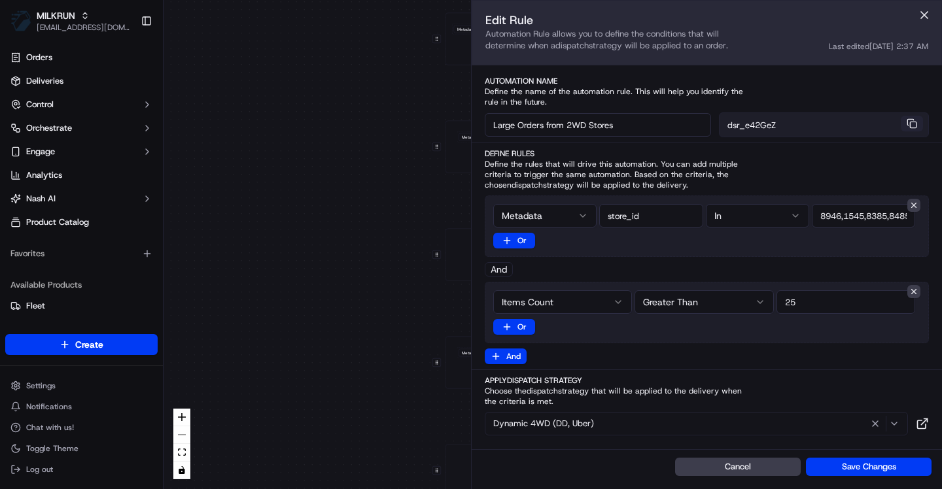
click at [915, 120] on button "button" at bounding box center [912, 124] width 22 height 16
drag, startPoint x: 638, startPoint y: 128, endPoint x: 482, endPoint y: 127, distance: 156.4
click at [482, 127] on div "Automation Name Define the name of the automation rule. This will help you iden…" at bounding box center [707, 106] width 470 height 61
click at [924, 13] on button at bounding box center [925, 15] width 20 height 20
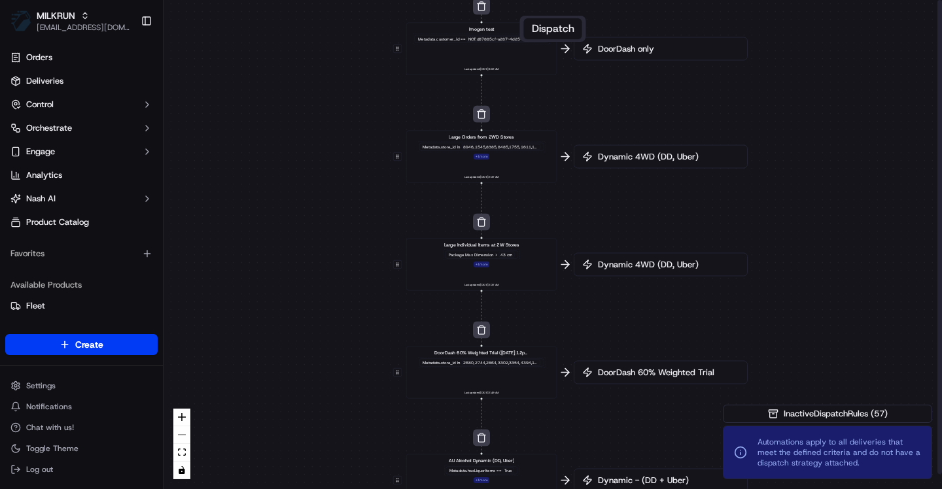
drag, startPoint x: 756, startPoint y: 149, endPoint x: 716, endPoint y: 158, distance: 40.5
click at [716, 158] on span "Dynamic 4WD (DD, Uber)" at bounding box center [667, 157] width 144 height 12
click at [627, 158] on span "Dynamic 4WD (DD, Uber)" at bounding box center [667, 157] width 144 height 12
click at [627, 158] on div "0 0 0 0 0 0 0 0 0 0 0 0 0 0 0 0 0 Order / Delivery Received DD Jack Testing Acc…" at bounding box center [553, 244] width 779 height 489
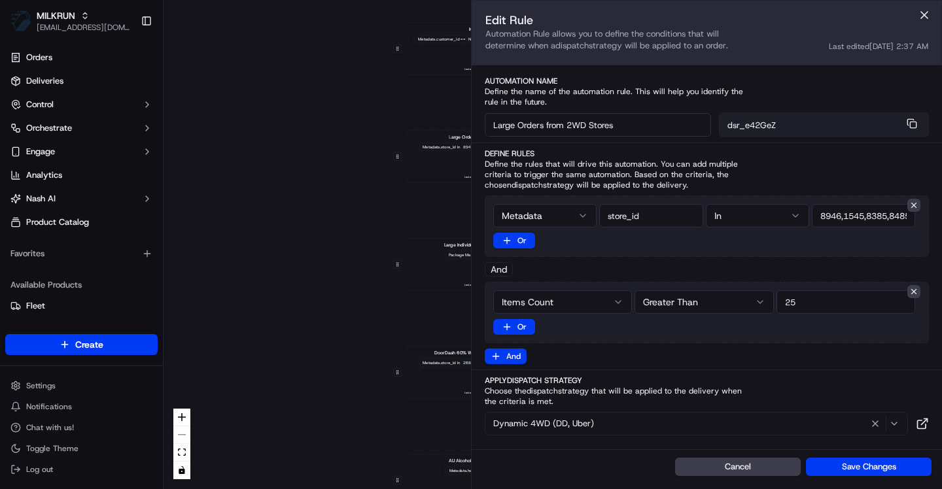
click at [627, 158] on label "Define Rules" at bounding box center [707, 154] width 444 height 10
click at [599, 425] on div "Dynamic 4WD (DD, Uber)" at bounding box center [696, 424] width 417 height 16
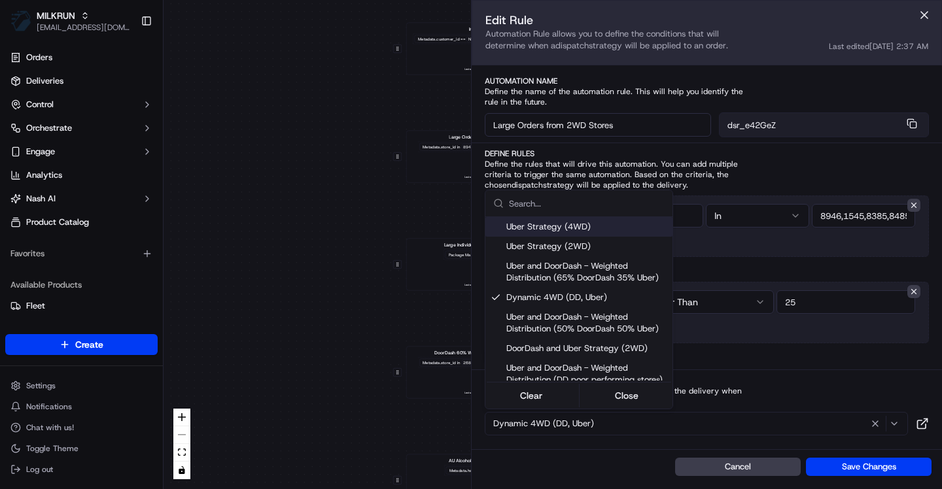
click at [599, 425] on html "MILKRUN asif@usenash.com Toggle Sidebar Orders Deliveries Control Orchestrate E…" at bounding box center [471, 244] width 942 height 489
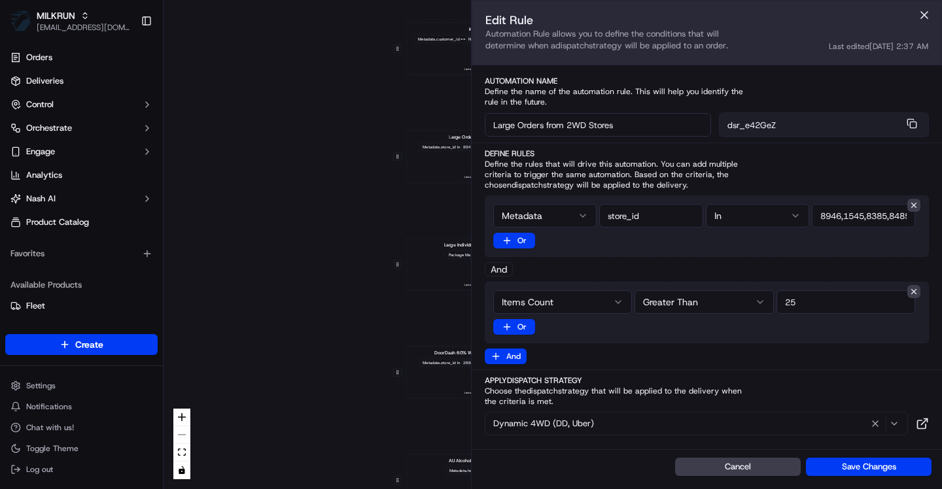
click at [668, 421] on div "Dynamic 4WD (DD, Uber)" at bounding box center [696, 424] width 417 height 16
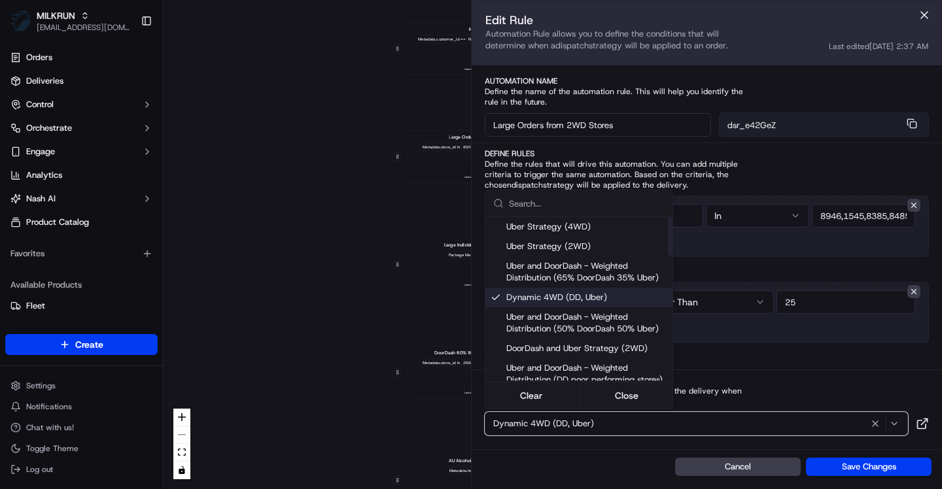
drag, startPoint x: 616, startPoint y: 297, endPoint x: 328, endPoint y: 336, distance: 289.8
click at [330, 335] on html "MILKRUN asif@usenash.com Toggle Sidebar Orders Deliveries Control Orchestrate E…" at bounding box center [471, 244] width 942 height 489
click at [328, 336] on html "MILKRUN asif@usenash.com Toggle Sidebar Orders Deliveries Control Orchestrate E…" at bounding box center [471, 244] width 942 height 489
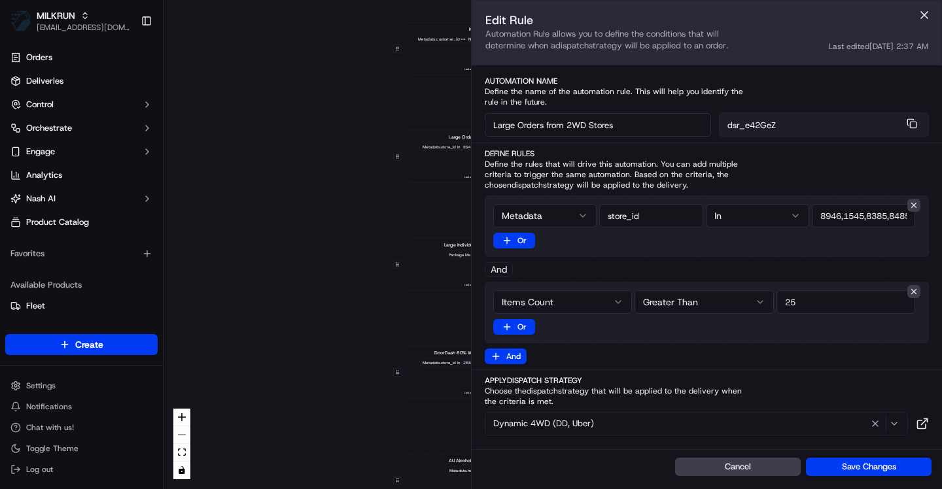
scroll to position [16, 0]
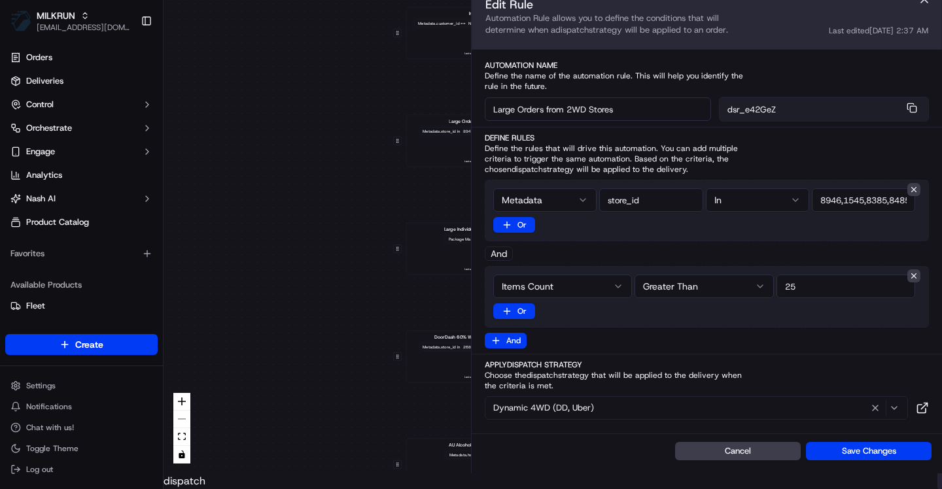
drag, startPoint x: 493, startPoint y: 405, endPoint x: 730, endPoint y: 360, distance: 241.6
click at [729, 361] on div "Apply Dispatch Strategy Choose the dispatch strategy that will be applied to th…" at bounding box center [707, 390] width 470 height 60
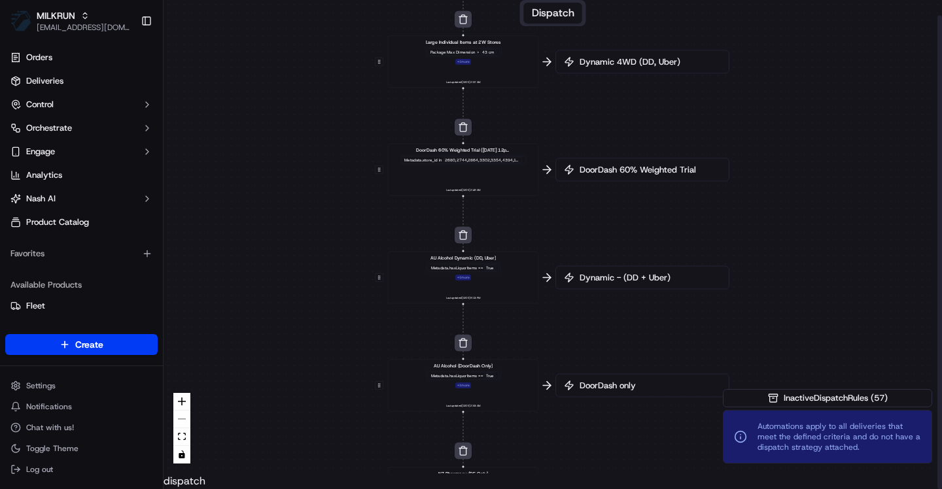
drag, startPoint x: 701, startPoint y: 304, endPoint x: 682, endPoint y: 116, distance: 188.7
click at [682, 116] on div "0 0 0 0 0 0 0 0 0 0 0 0 0 0 0 0 0 Order / Delivery Received DD Jack Testing Acc…" at bounding box center [553, 228] width 779 height 489
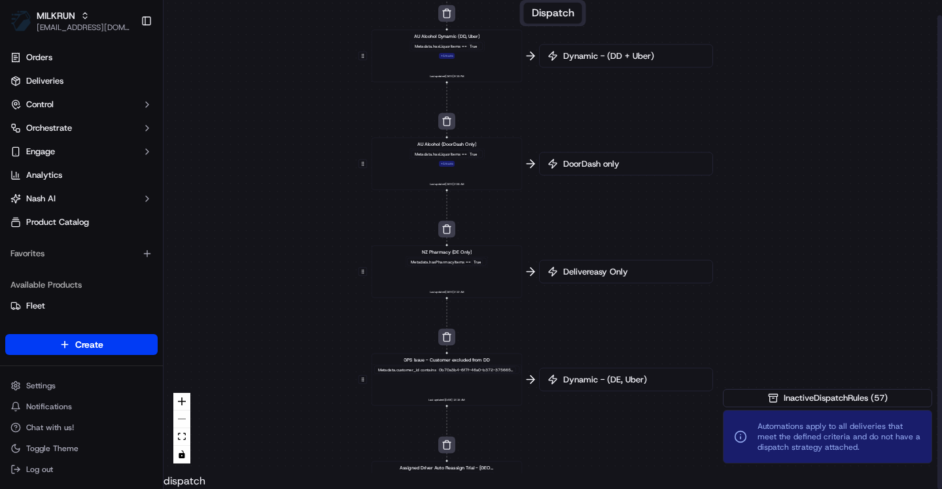
drag, startPoint x: 655, startPoint y: 335, endPoint x: 639, endPoint y: 114, distance: 221.7
click at [639, 114] on div "0 0 0 0 0 0 0 0 0 0 0 0 0 0 0 0 0 Order / Delivery Received DD Jack Testing Acc…" at bounding box center [553, 228] width 779 height 489
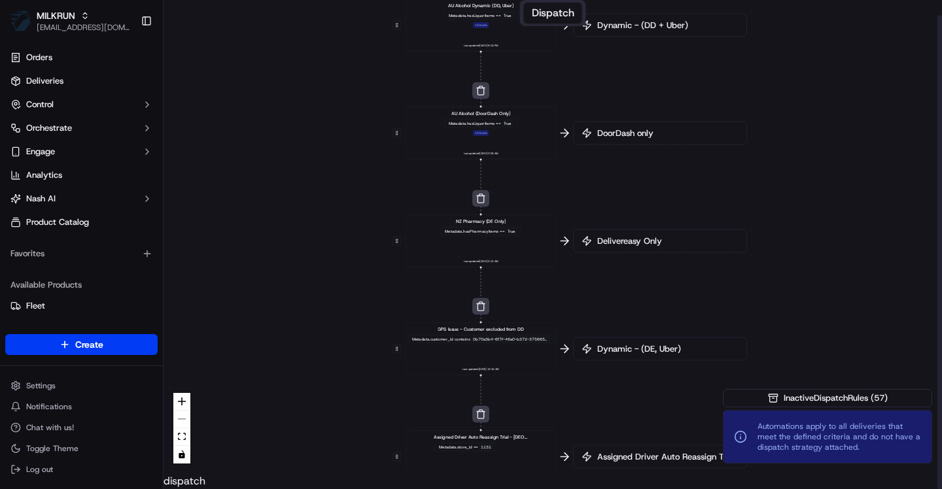
drag, startPoint x: 627, startPoint y: 340, endPoint x: 646, endPoint y: 489, distance: 149.7
click at [646, 474] on div "Dispatch 0 0 0 0 0 0 0 0 0 0 0 0 0 0 0 0 0 Order / Delivery Received DD Jack Te…" at bounding box center [553, 228] width 779 height 489
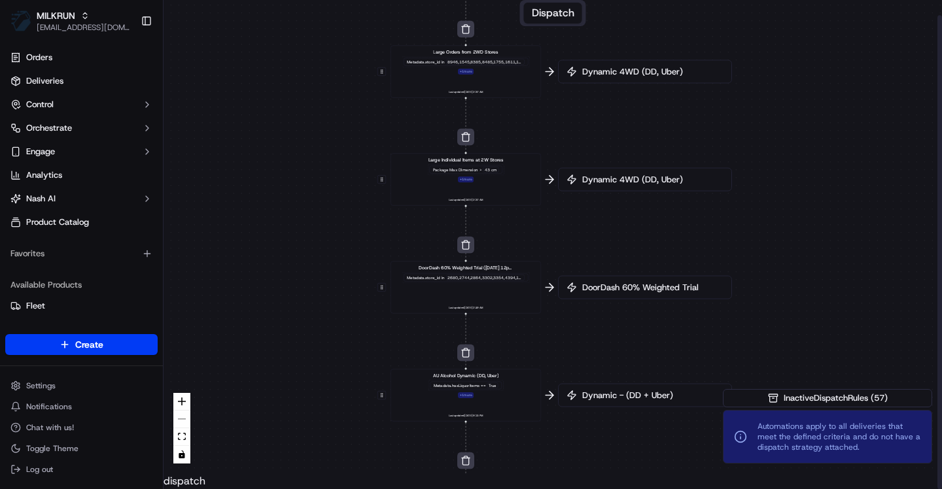
drag, startPoint x: 692, startPoint y: 135, endPoint x: 695, endPoint y: 377, distance: 242.1
click at [695, 377] on div "0 0 0 0 0 0 0 0 0 0 0 0 0 0 0 0 0 Order / Delivery Received DD Jack Testing Acc…" at bounding box center [553, 228] width 779 height 489
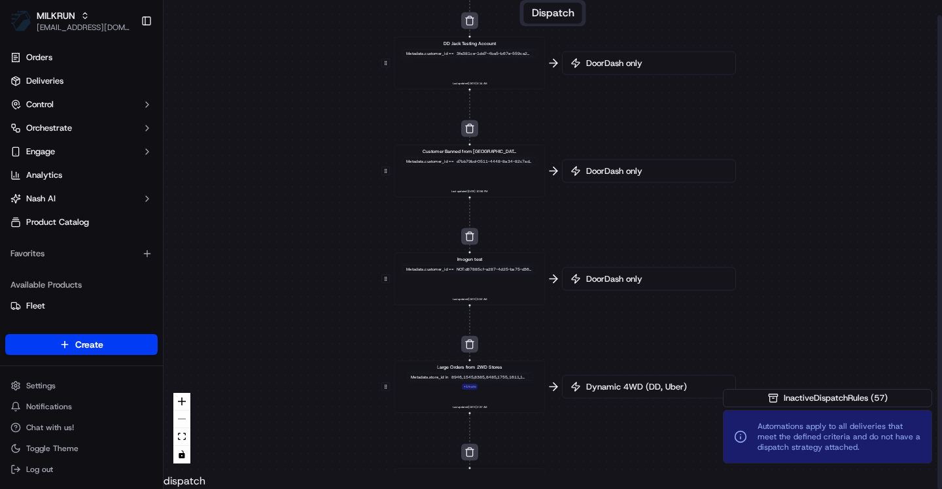
drag, startPoint x: 777, startPoint y: 154, endPoint x: 777, endPoint y: 425, distance: 270.9
click at [777, 425] on div "0 0 0 0 0 0 0 0 0 0 0 0 0 0 0 0 0 Order / Delivery Received DD Jack Testing Acc…" at bounding box center [553, 228] width 779 height 489
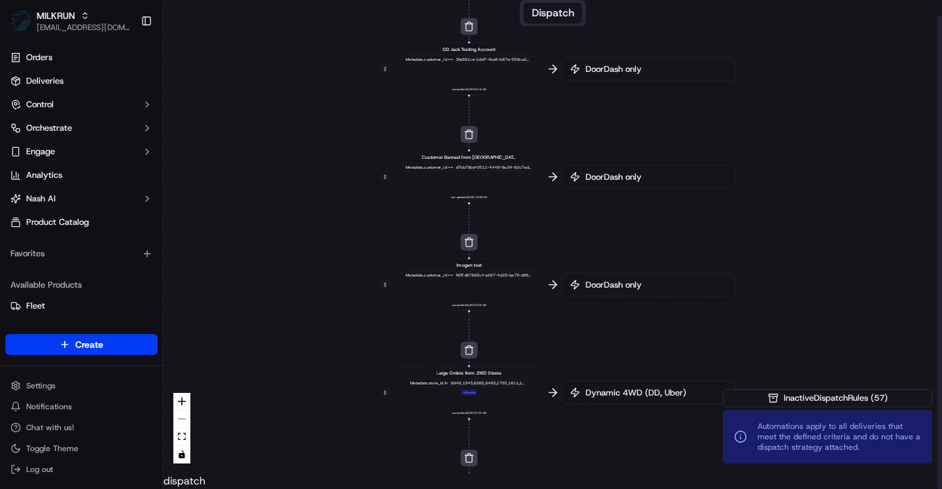
drag, startPoint x: 512, startPoint y: 177, endPoint x: 383, endPoint y: 94, distance: 152.8
click at [383, 94] on div "0 0 0 0 0 0 0 0 0 0 0 0 0 0 0 0 0 Order / Delivery Received DD Jack Testing Acc…" at bounding box center [553, 228] width 779 height 489
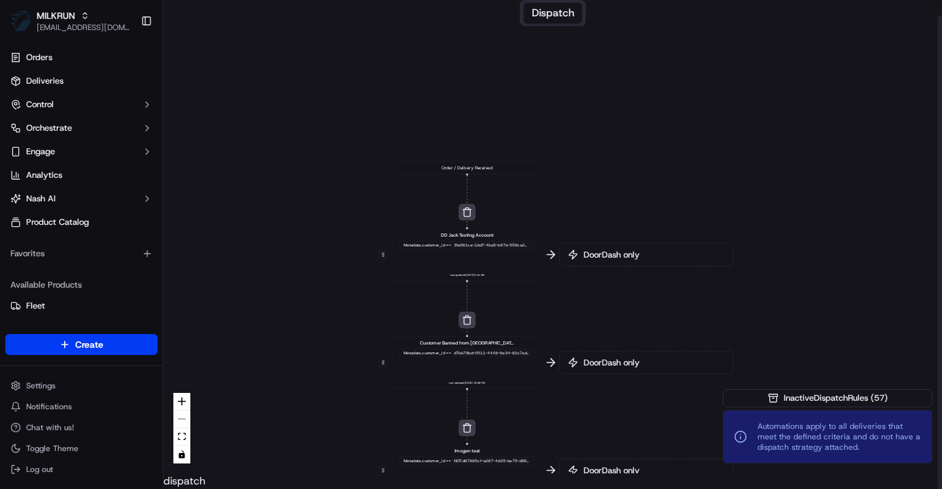
drag, startPoint x: 799, startPoint y: 132, endPoint x: 793, endPoint y: 331, distance: 199.0
click at [794, 330] on div "0 0 0 0 0 0 0 0 0 0 0 0 0 0 0 0 0 Order / Delivery Received DD Jack Testing Acc…" at bounding box center [553, 228] width 779 height 489
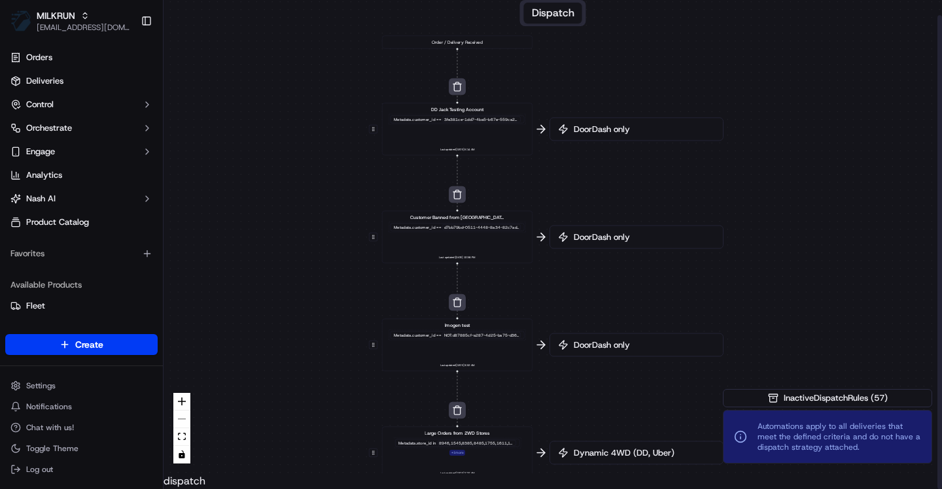
drag, startPoint x: 662, startPoint y: 213, endPoint x: 655, endPoint y: 54, distance: 159.1
click at [655, 54] on div "0 0 0 0 0 0 0 0 0 0 0 0 0 0 0 0 0 Order / Delivery Received DD Jack Testing Acc…" at bounding box center [553, 228] width 779 height 489
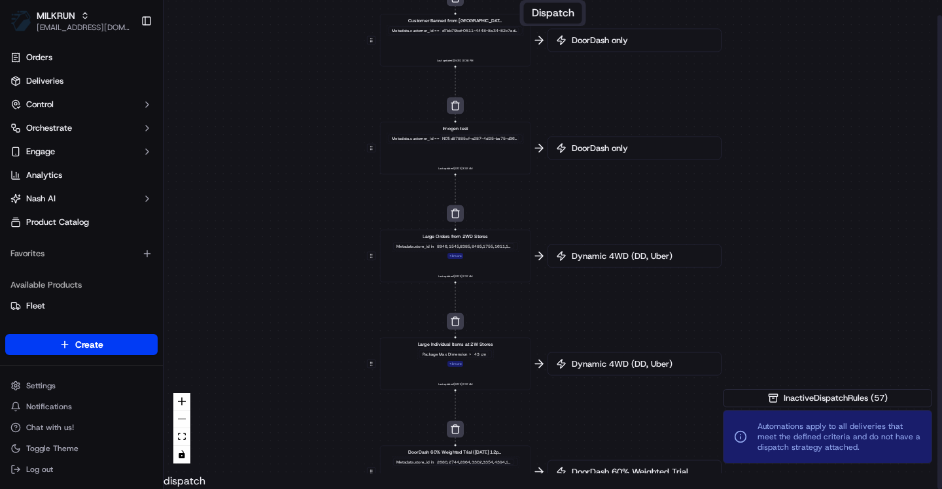
drag, startPoint x: 632, startPoint y: 298, endPoint x: 633, endPoint y: 84, distance: 213.9
click at [633, 84] on div "0 0 0 0 0 0 0 0 0 0 0 0 0 0 0 0 0 Order / Delivery Received DD Jack Testing Acc…" at bounding box center [553, 228] width 779 height 489
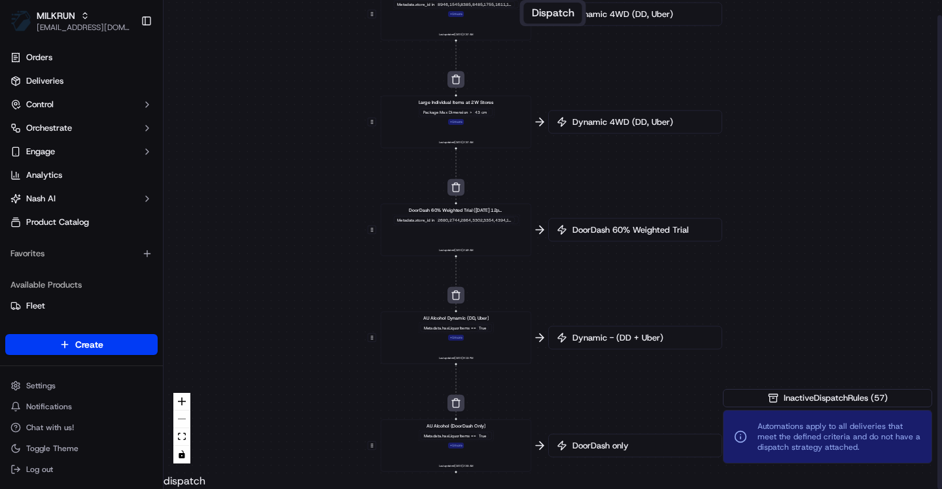
drag, startPoint x: 627, startPoint y: 294, endPoint x: 625, endPoint y: 54, distance: 240.8
click at [625, 54] on div "0 0 0 0 0 0 0 0 0 0 0 0 0 0 0 0 0 Order / Delivery Received DD Jack Testing Acc…" at bounding box center [553, 228] width 779 height 489
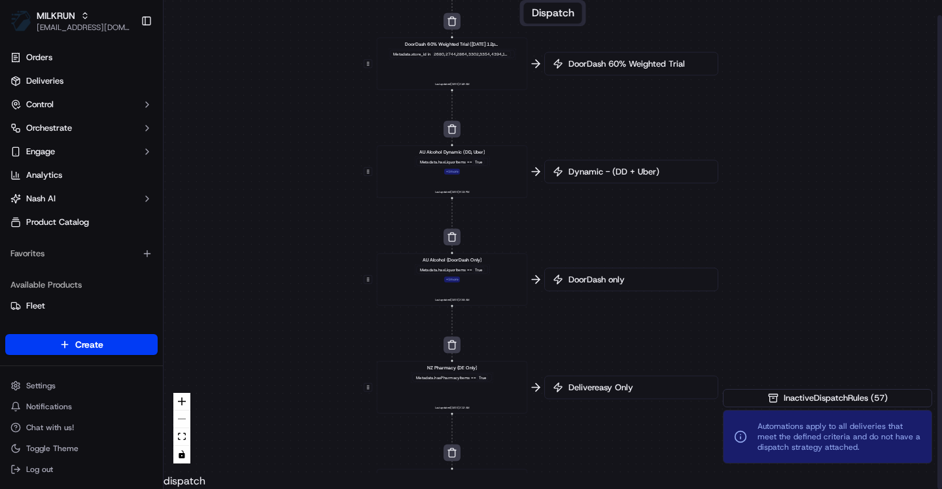
drag, startPoint x: 630, startPoint y: 262, endPoint x: 625, endPoint y: 42, distance: 220.5
click at [625, 47] on div "0 0 0 0 0 0 0 0 0 0 0 0 0 0 0 0 0 Order / Delivery Received DD Jack Testing Acc…" at bounding box center [553, 228] width 779 height 489
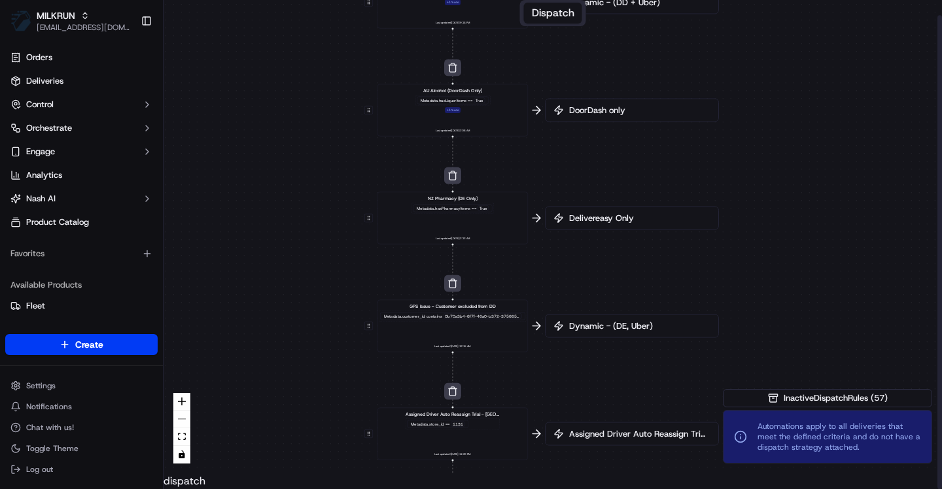
drag, startPoint x: 629, startPoint y: 279, endPoint x: 633, endPoint y: 107, distance: 172.8
click at [633, 108] on div "0 0 0 0 0 0 0 0 0 0 0 0 0 0 0 0 0 Order / Delivery Received DD Jack Testing Acc…" at bounding box center [553, 228] width 779 height 489
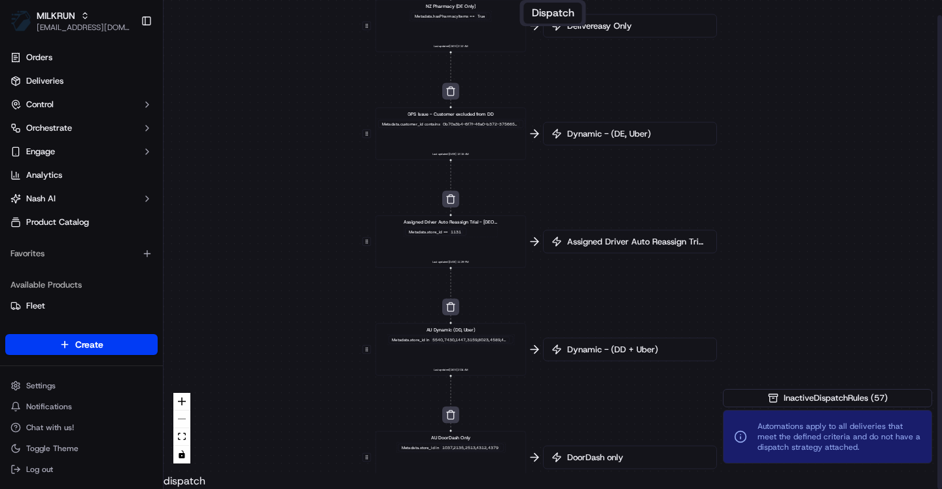
drag, startPoint x: 629, startPoint y: 293, endPoint x: 624, endPoint y: 188, distance: 105.5
click at [624, 188] on div "0 0 0 0 0 0 0 0 0 0 0 0 0 0 0 0 0 Order / Delivery Received DD Jack Testing Acc…" at bounding box center [553, 228] width 779 height 489
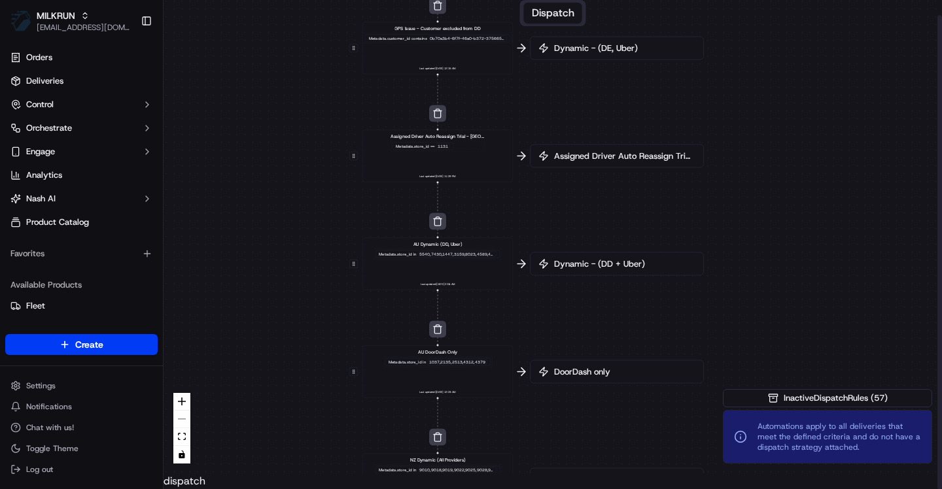
drag, startPoint x: 621, startPoint y: 316, endPoint x: 603, endPoint y: 217, distance: 100.5
click at [603, 218] on div "0 0 0 0 0 0 0 0 0 0 0 0 0 0 0 0 0 Order / Delivery Received DD Jack Testing Acc…" at bounding box center [553, 228] width 779 height 489
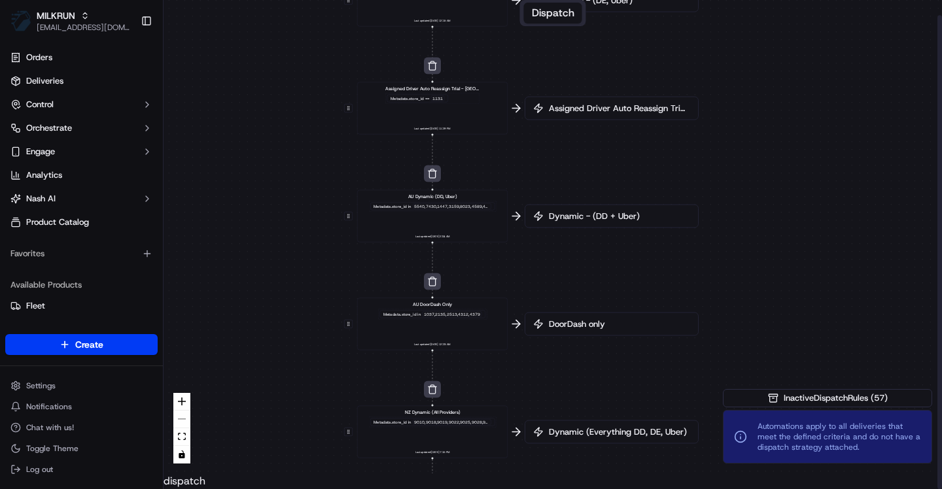
drag, startPoint x: 610, startPoint y: 327, endPoint x: 606, endPoint y: 214, distance: 113.2
click at [606, 218] on div "0 0 0 0 0 0 0 0 0 0 0 0 0 0 0 0 0 Order / Delivery Received DD Jack Testing Acc…" at bounding box center [553, 228] width 779 height 489
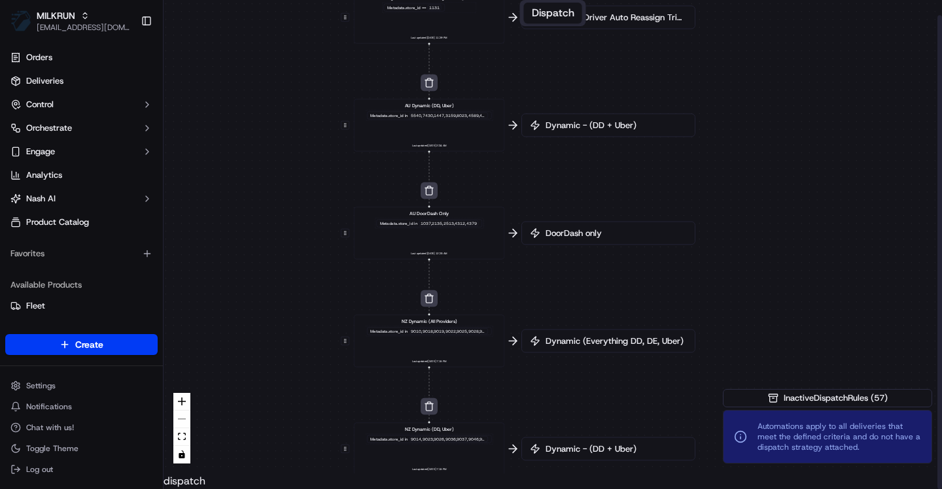
drag, startPoint x: 603, startPoint y: 306, endPoint x: 612, endPoint y: 139, distance: 166.5
click at [611, 146] on div "0 0 0 0 0 0 0 0 0 0 0 0 0 0 0 0 0 Order / Delivery Received DD Jack Testing Acc…" at bounding box center [553, 228] width 779 height 489
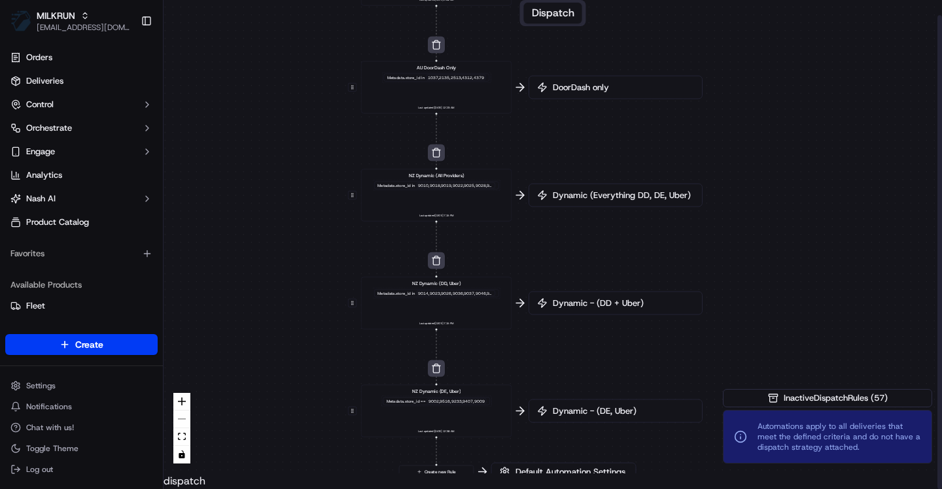
drag, startPoint x: 614, startPoint y: 365, endPoint x: 611, endPoint y: 415, distance: 50.4
click at [611, 415] on div "0 0 0 0 0 0 0 0 0 0 0 0 0 0 0 0 0 Order / Delivery Received DD Jack Testing Acc…" at bounding box center [553, 228] width 779 height 489
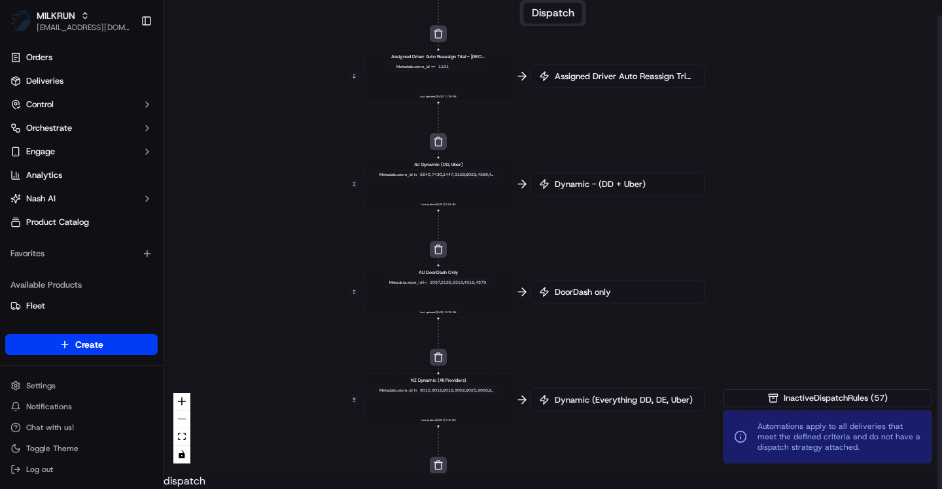
drag, startPoint x: 591, startPoint y: 211, endPoint x: 592, endPoint y: 373, distance: 162.3
click at [593, 372] on div "0 0 0 0 0 0 0 0 0 0 0 0 0 0 0 0 0 Order / Delivery Received DD Jack Testing Acc…" at bounding box center [553, 228] width 779 height 489
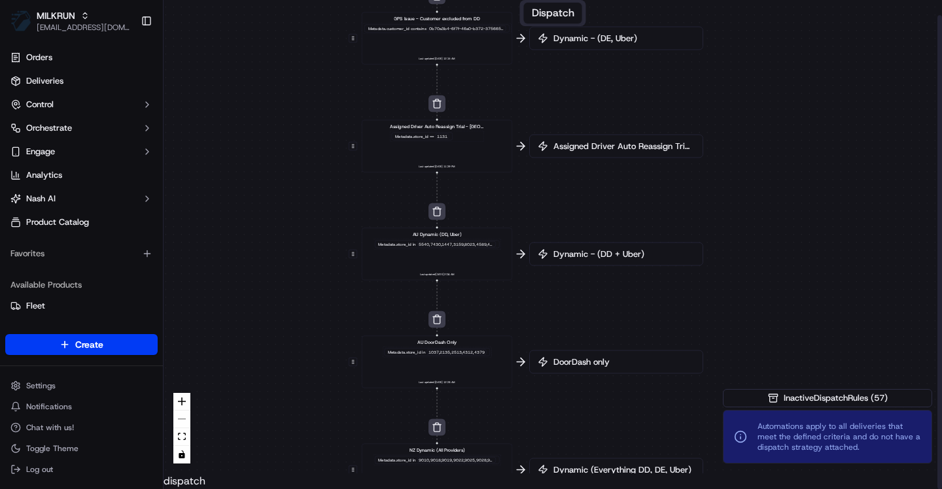
drag, startPoint x: 582, startPoint y: 263, endPoint x: 582, endPoint y: 324, distance: 60.8
click at [582, 324] on div "0 0 0 0 0 0 0 0 0 0 0 0 0 0 0 0 0 Order / Delivery Received DD Jack Testing Acc…" at bounding box center [553, 228] width 779 height 489
click at [582, 260] on span "Dynamic - (DD + Uber)" at bounding box center [623, 255] width 144 height 12
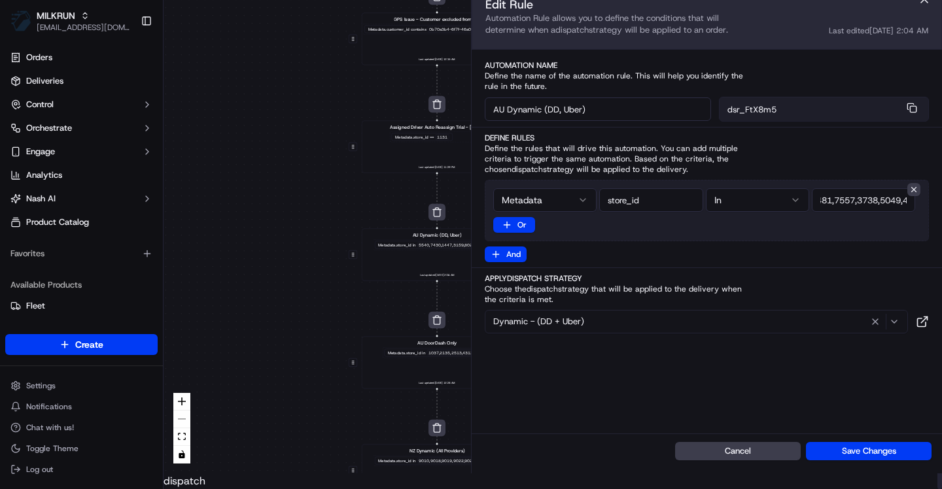
scroll to position [0, 400]
click at [635, 323] on div "Dynamic - (DD + Uber)" at bounding box center [696, 322] width 417 height 16
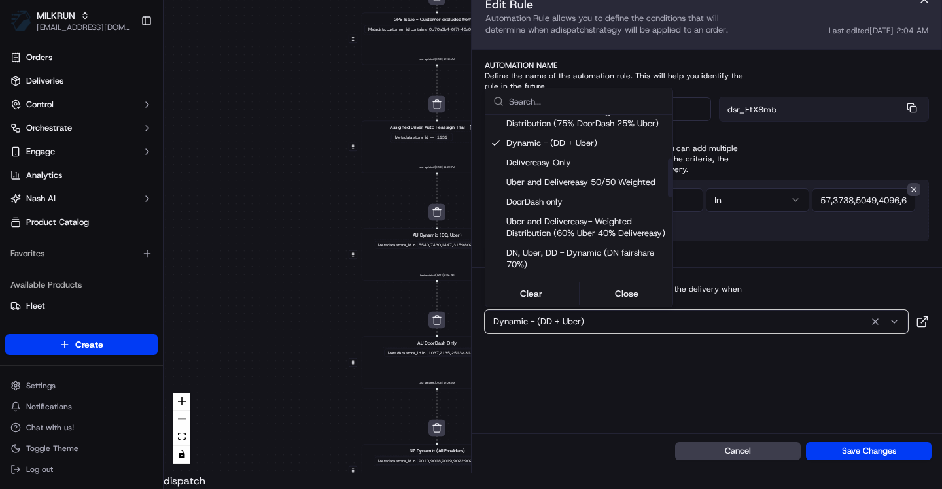
scroll to position [184, 0]
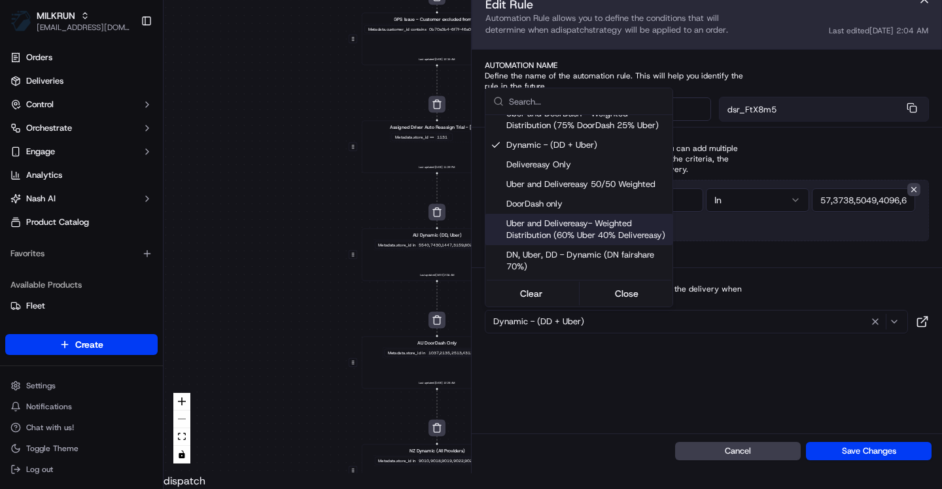
click at [925, 321] on html "MILKRUN asif@usenash.com Toggle Sidebar Orders Deliveries Control Orchestrate E…" at bounding box center [471, 244] width 942 height 489
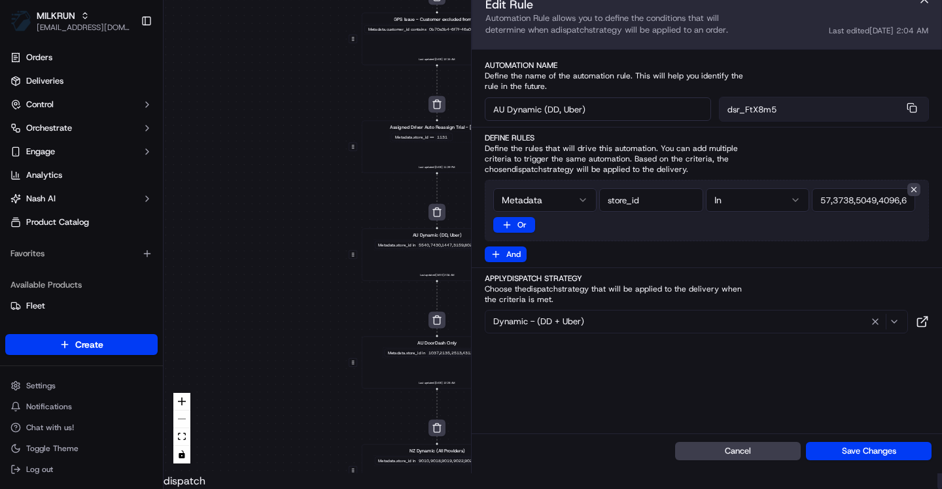
click at [925, 321] on icon at bounding box center [922, 321] width 13 height 13
click at [868, 201] on input "string" at bounding box center [863, 200] width 103 height 24
click at [863, 201] on input "string" at bounding box center [863, 200] width 103 height 24
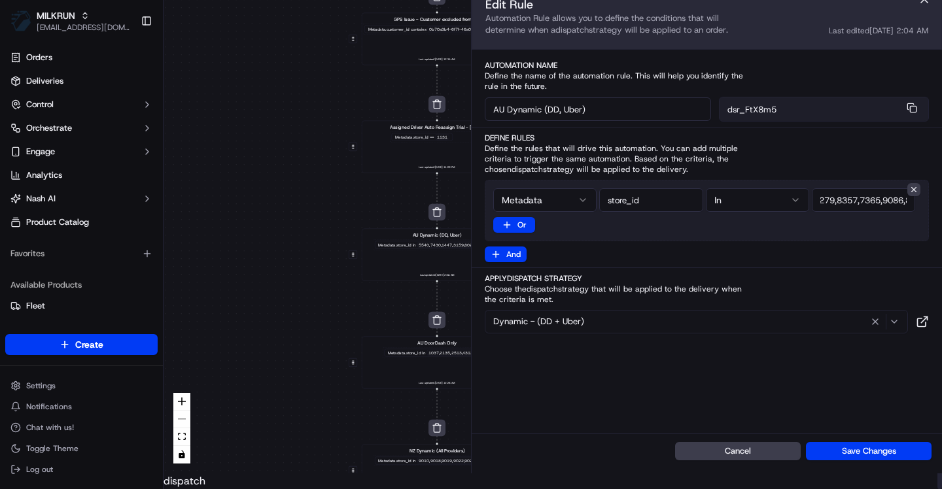
click at [863, 201] on input "string" at bounding box center [863, 200] width 103 height 24
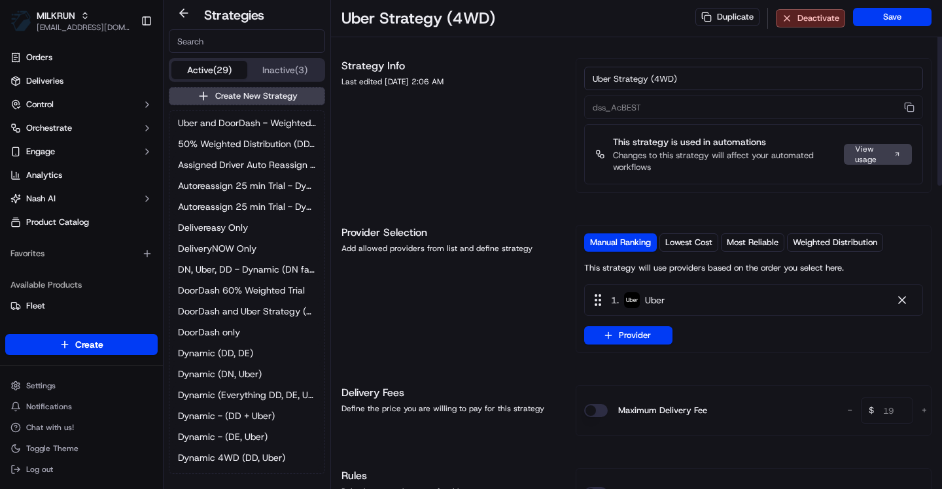
click at [223, 42] on input at bounding box center [247, 41] width 156 height 24
paste input "dsr_e42GeZ"
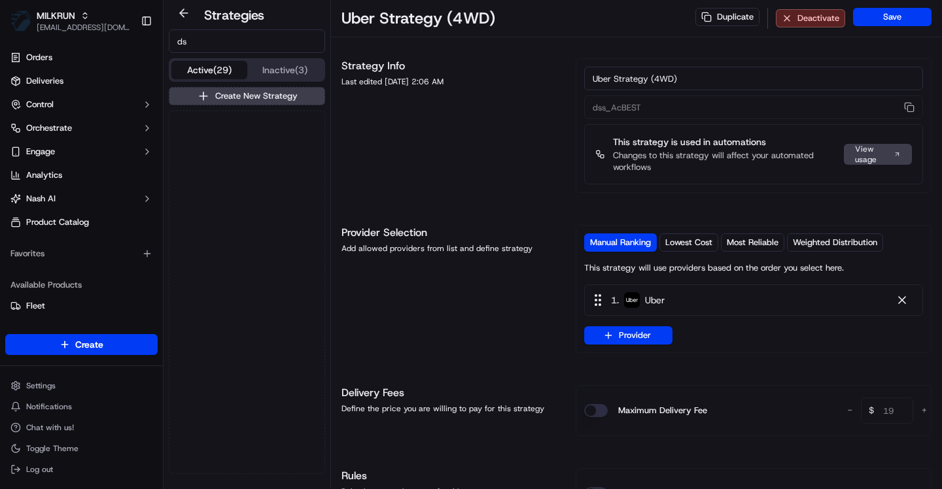
type input "d"
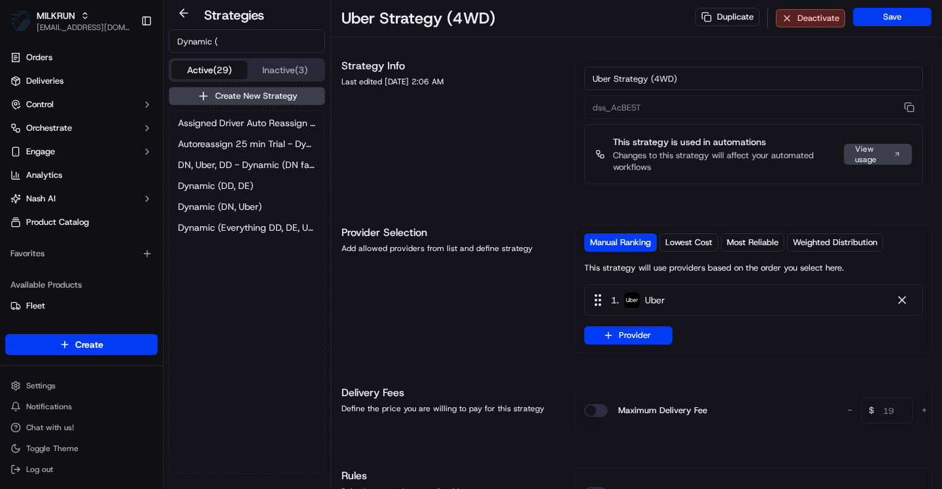
type input "Dynamic ("
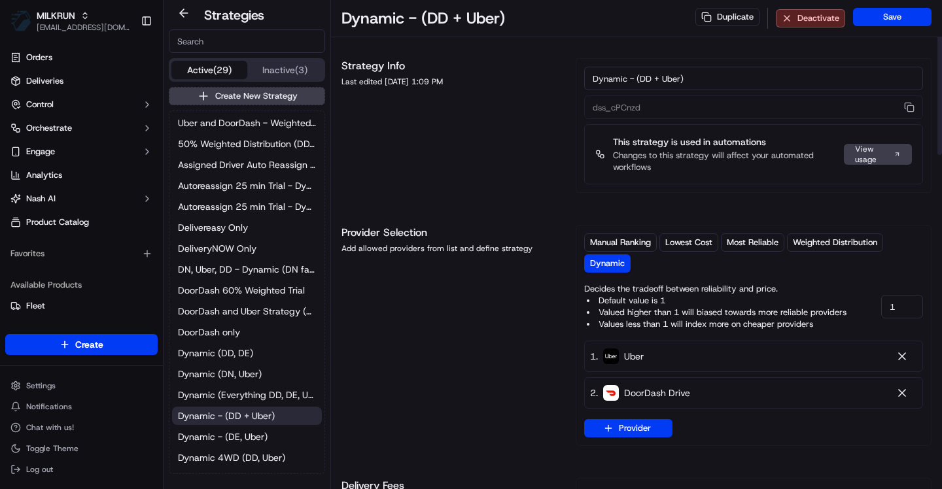
click at [881, 152] on div "View usage" at bounding box center [878, 154] width 68 height 21
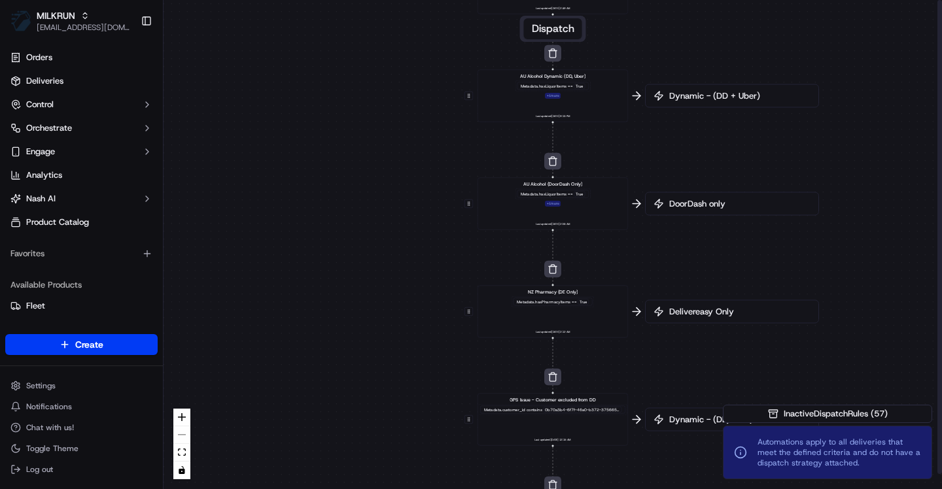
click at [703, 101] on span "Dynamic - (DD + Uber)" at bounding box center [739, 96] width 144 height 12
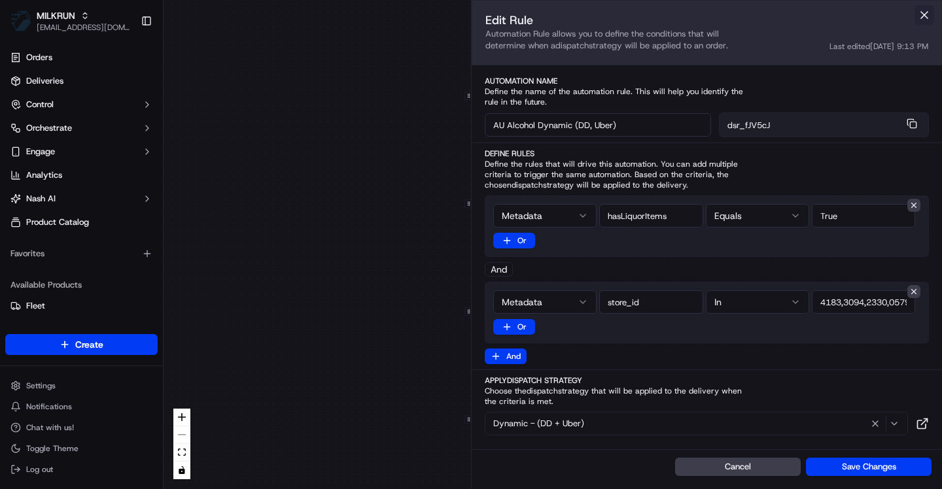
click at [921, 12] on button at bounding box center [925, 15] width 20 height 20
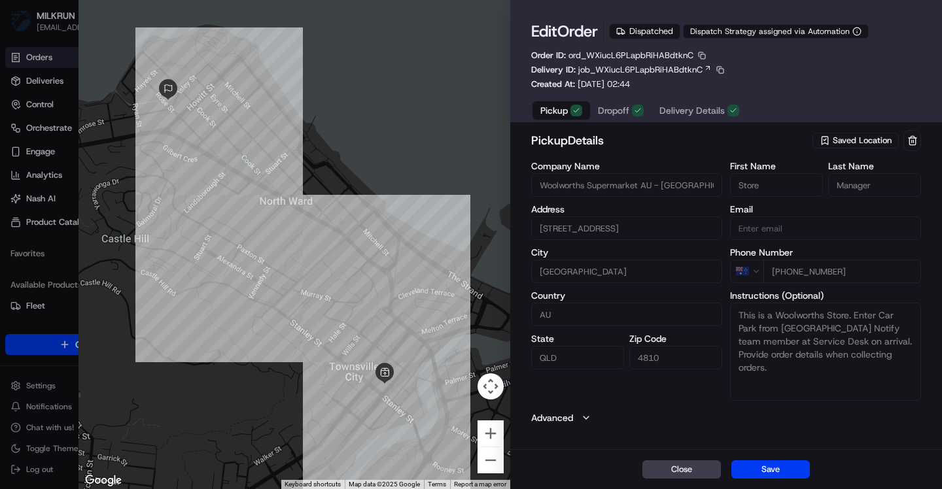
drag, startPoint x: 580, startPoint y: 87, endPoint x: 651, endPoint y: 85, distance: 70.7
click at [630, 85] on span "[DATE] 02:44" at bounding box center [604, 84] width 52 height 11
click at [593, 418] on button "Advanced" at bounding box center [726, 418] width 390 height 13
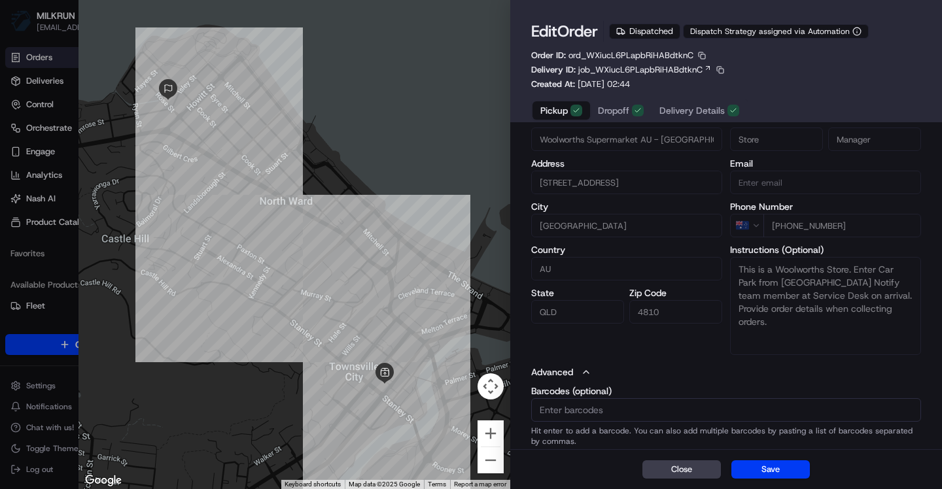
click at [690, 111] on span "Delivery Details" at bounding box center [691, 110] width 65 height 13
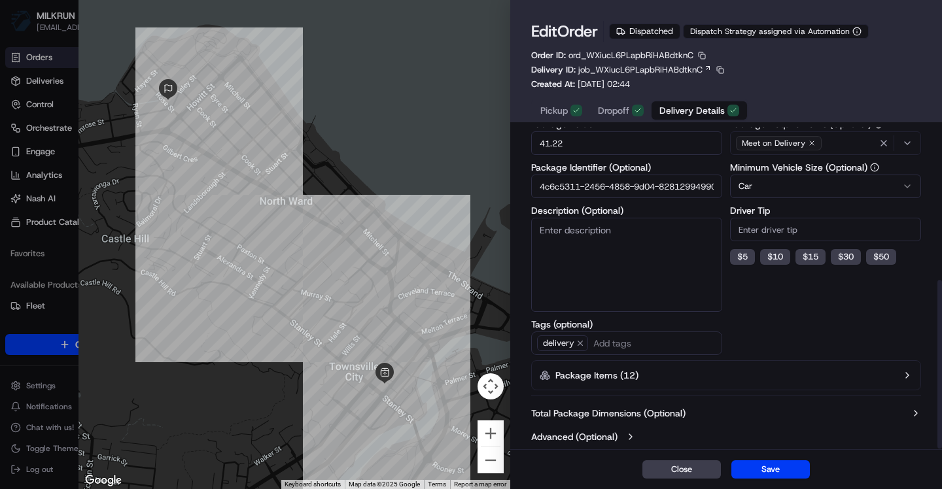
scroll to position [290, 0]
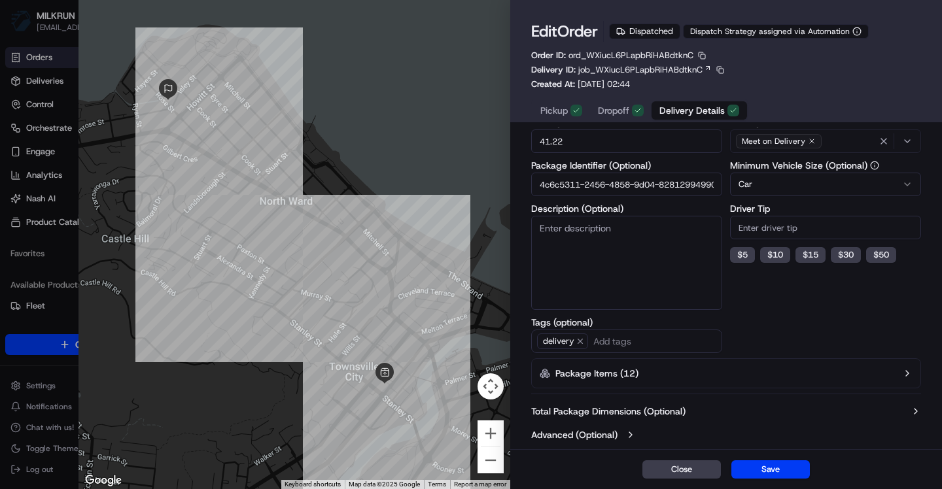
click at [693, 378] on button "Package Items ( 12 )" at bounding box center [726, 374] width 390 height 30
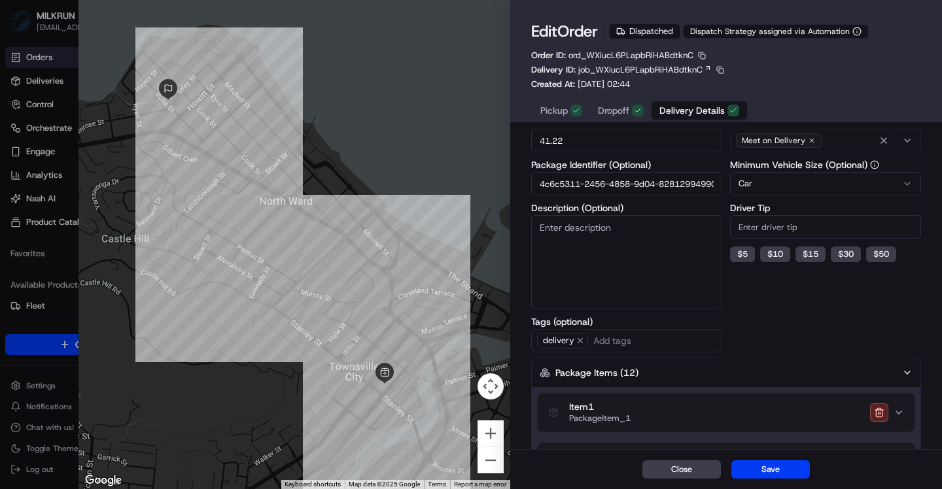
click at [693, 378] on button "Package Items ( 12 )" at bounding box center [726, 373] width 390 height 30
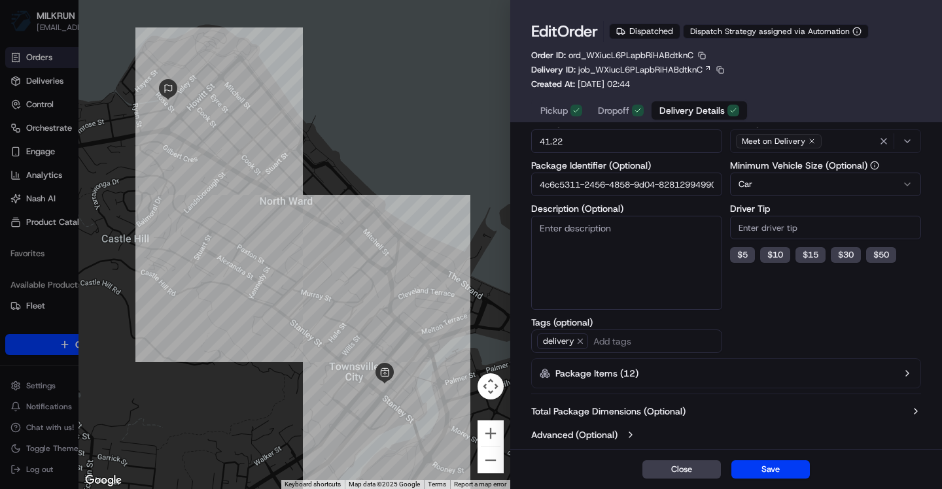
click at [703, 408] on button "Total Package Dimensions (Optional)" at bounding box center [726, 411] width 390 height 13
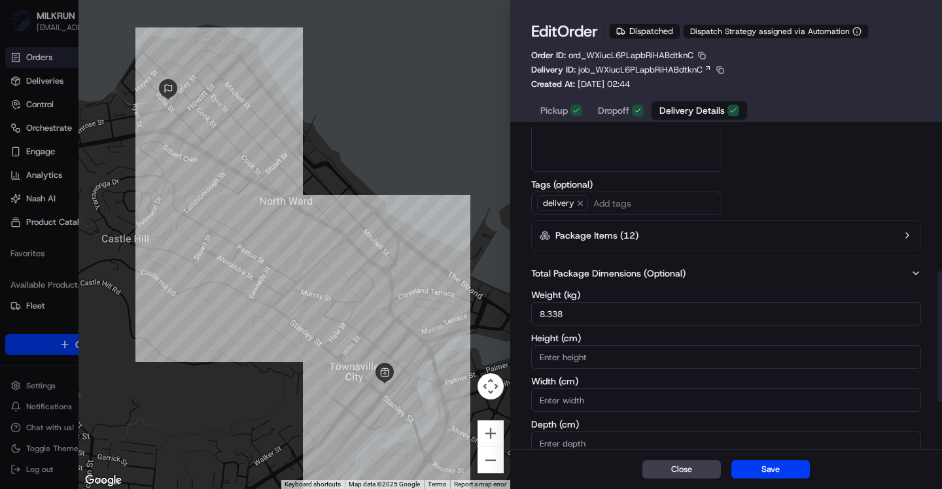
scroll to position [466, 0]
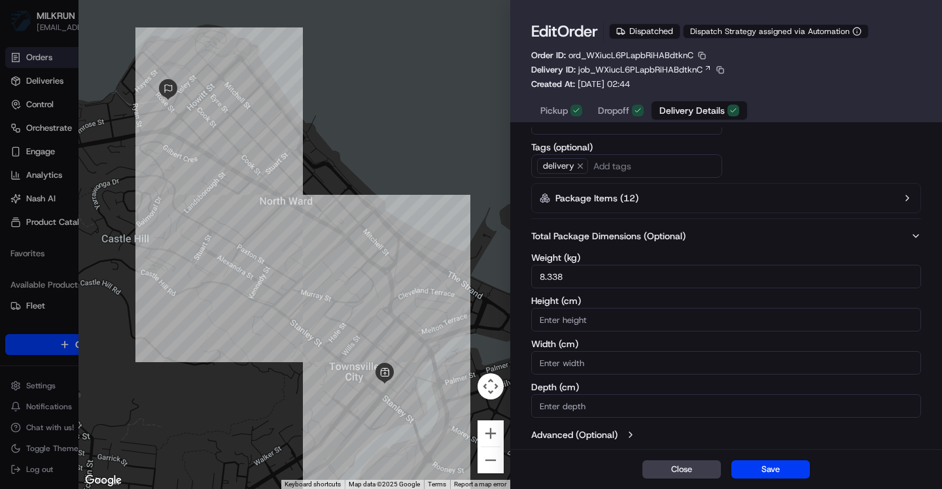
click at [690, 436] on button "Advanced (Optional)" at bounding box center [726, 435] width 390 height 13
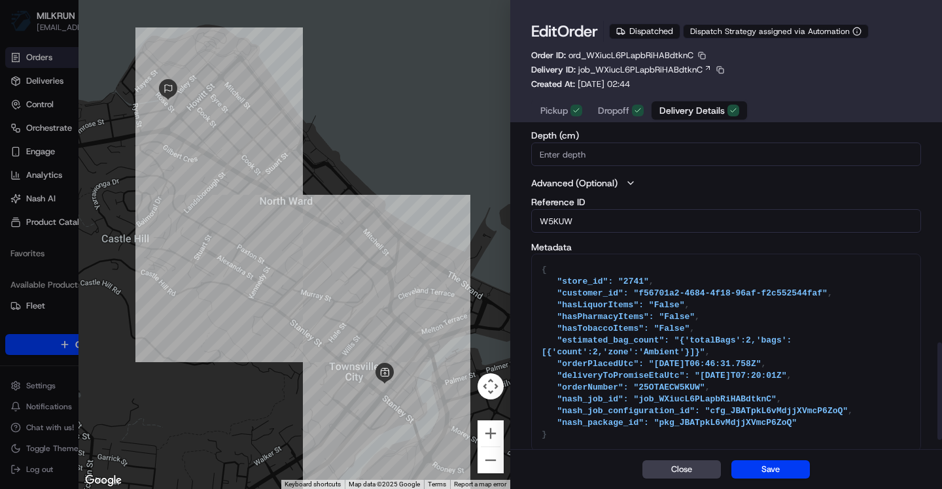
scroll to position [710, 0]
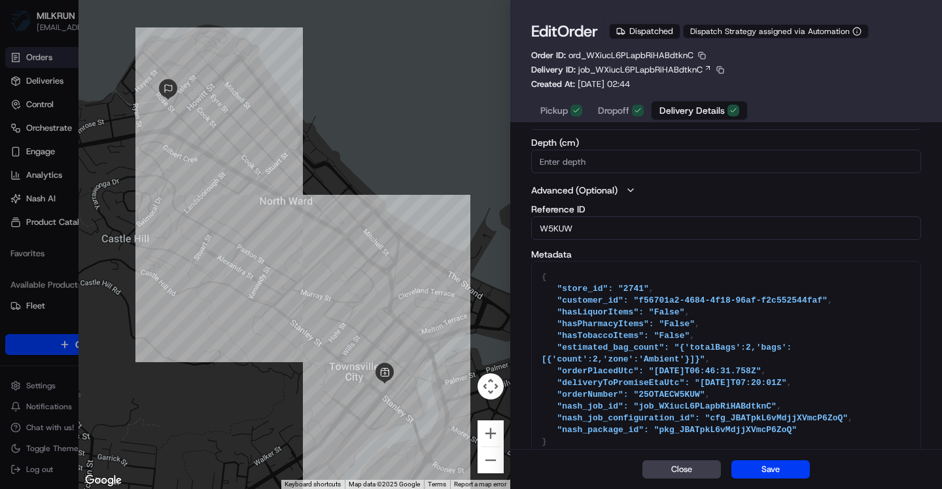
click at [686, 87] on div "Order ID: ord_WXiucL6PLapbRiHABdtknC Delivery ID: job_WXiucL6PLapbRiHABdtknC Cr…" at bounding box center [628, 70] width 195 height 41
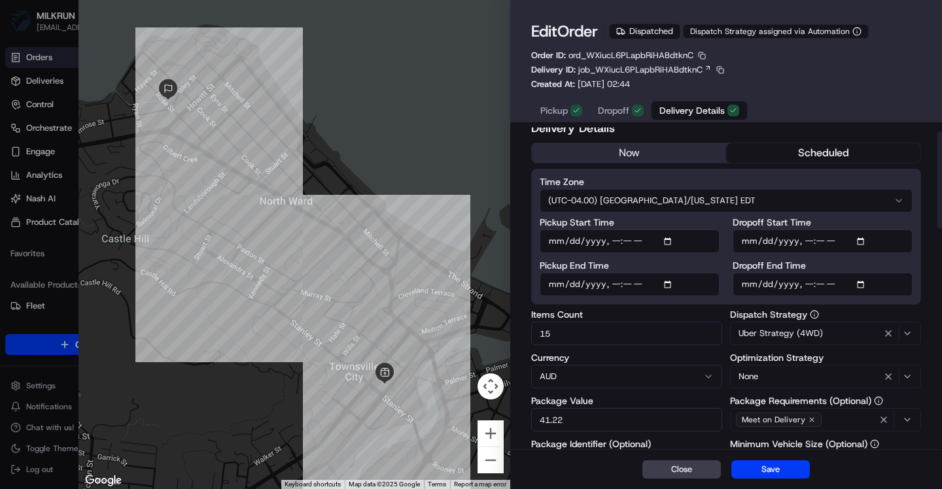
scroll to position [12, 0]
